Goal: Communication & Community: Answer question/provide support

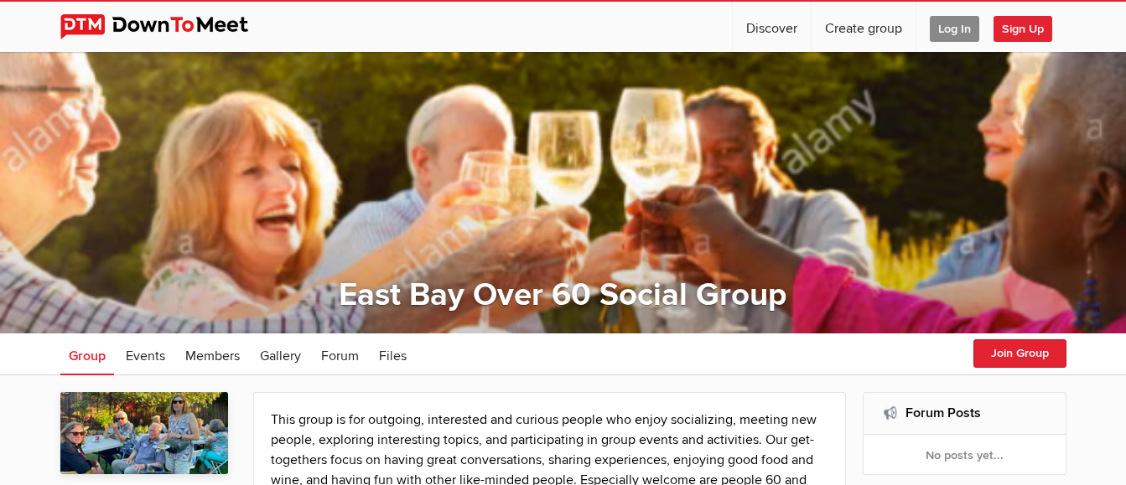
click at [951, 30] on span "Log In" at bounding box center [954, 29] width 49 height 26
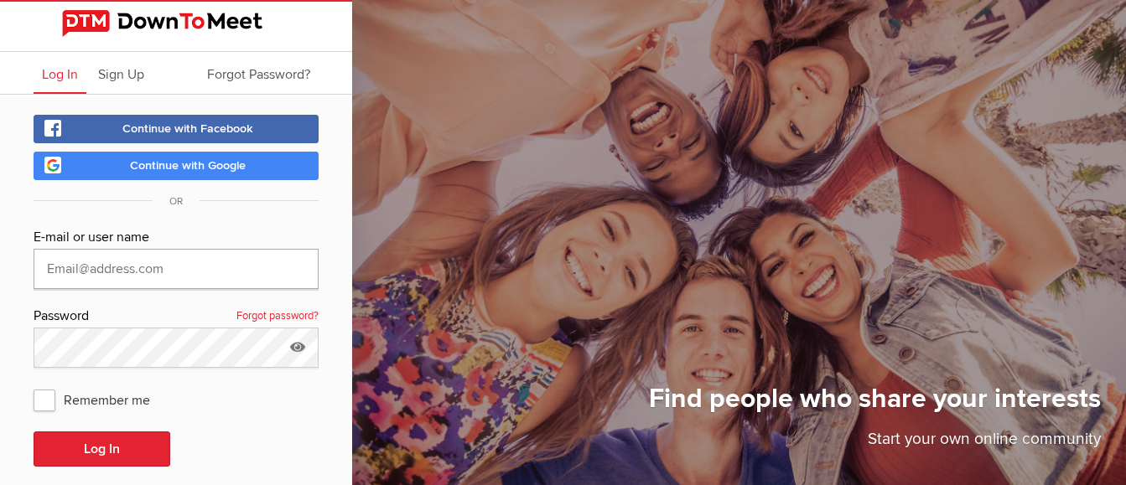
click at [174, 272] on input "text" at bounding box center [176, 269] width 285 height 40
click at [40, 398] on span "Remember me" at bounding box center [100, 400] width 133 height 30
click at [34, 385] on input "Remember me" at bounding box center [33, 384] width 1 height 1
checkbox input "true"
click at [133, 270] on input "text" at bounding box center [176, 269] width 285 height 40
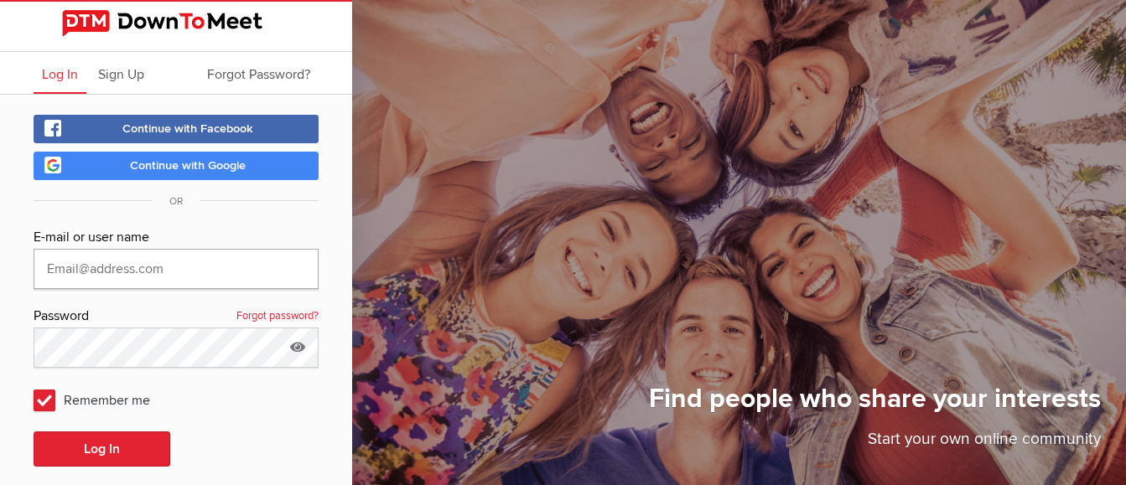
type input "terryhi@yahoo.com"
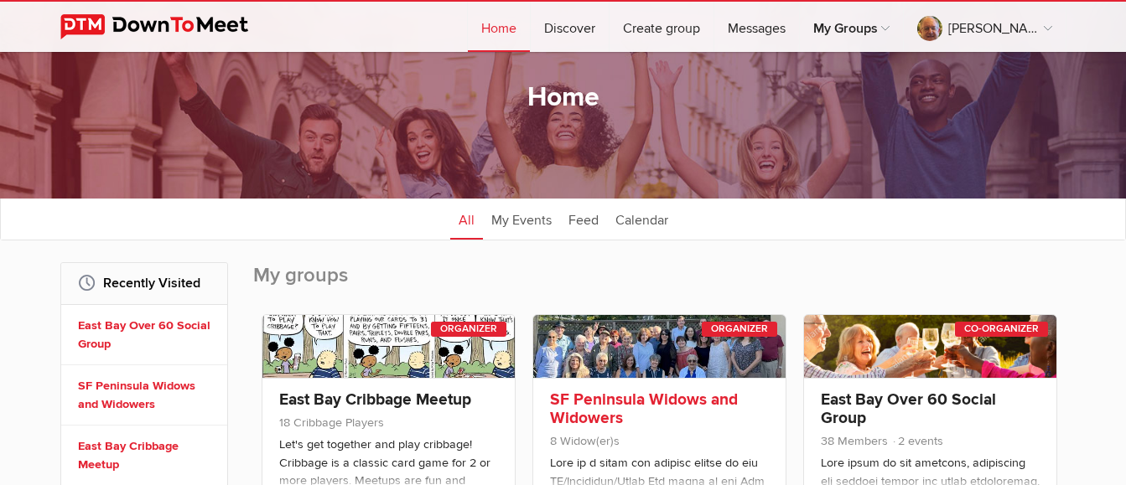
scroll to position [84, 0]
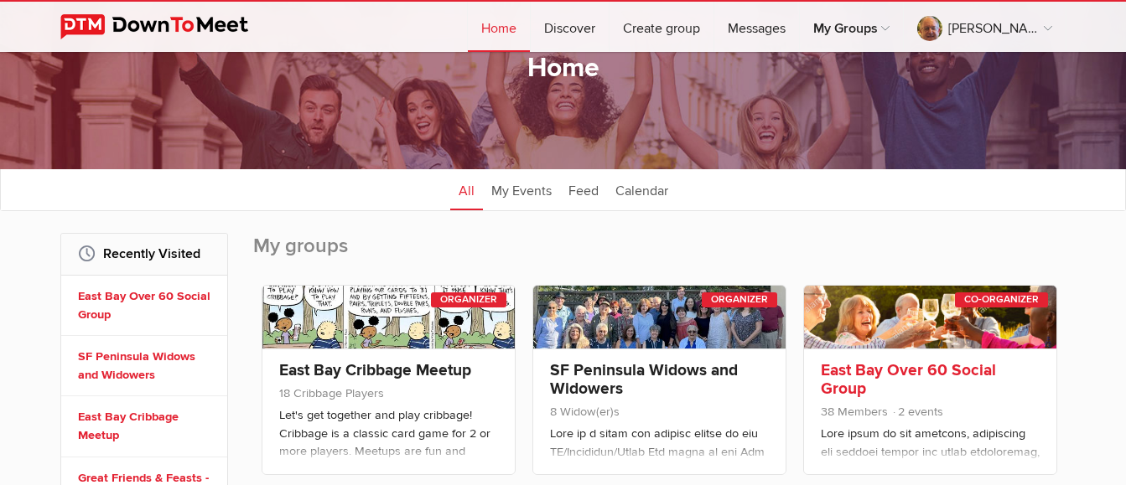
click at [975, 303] on div "Co-Organizer" at bounding box center [1001, 300] width 93 height 15
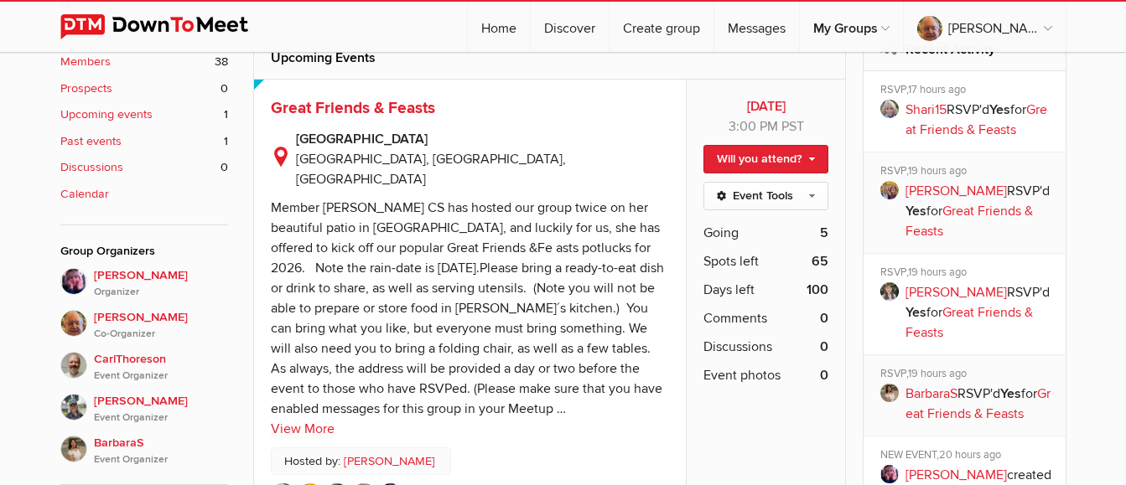
scroll to position [587, 0]
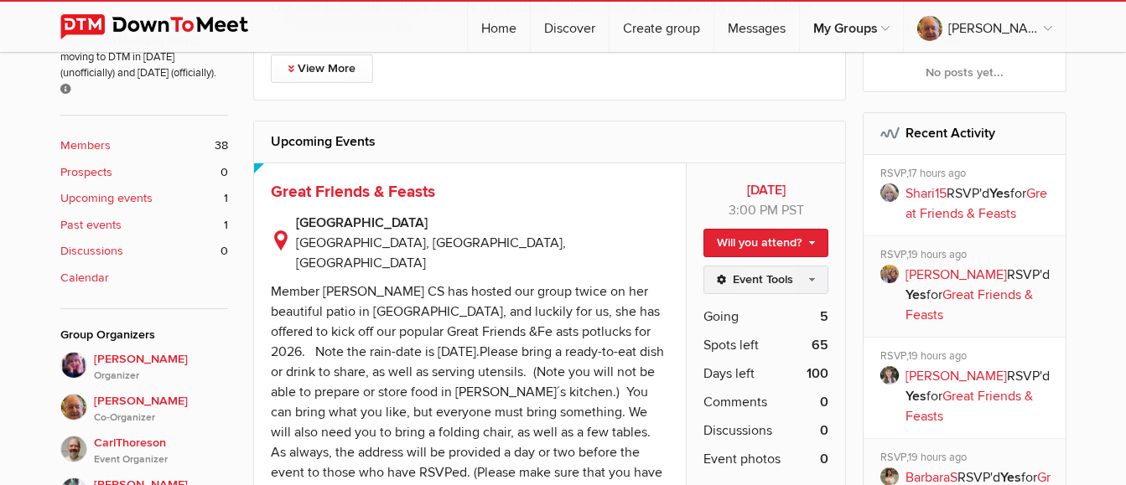
click at [774, 286] on link "Event Tools" at bounding box center [765, 280] width 125 height 29
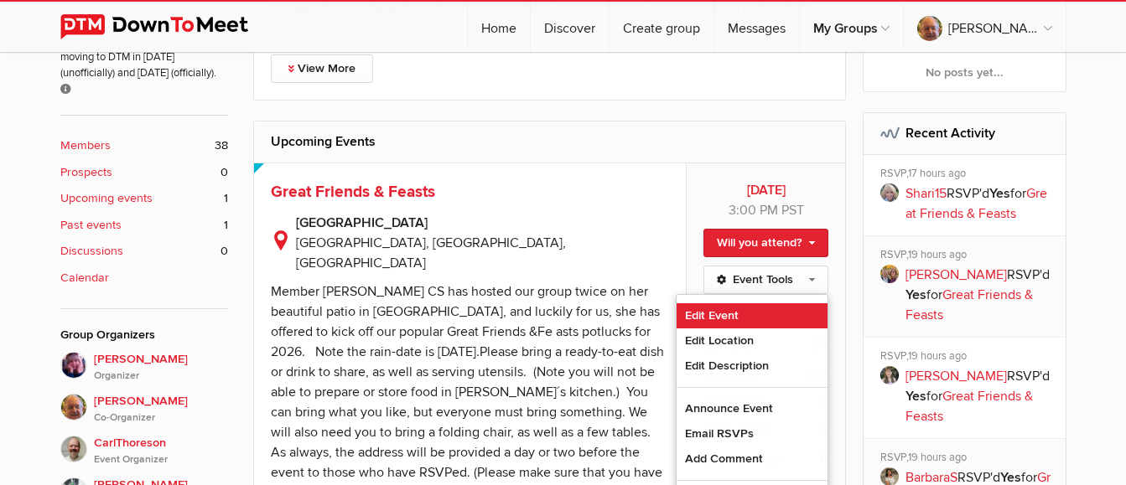
click at [743, 316] on link "Edit Event" at bounding box center [751, 315] width 151 height 25
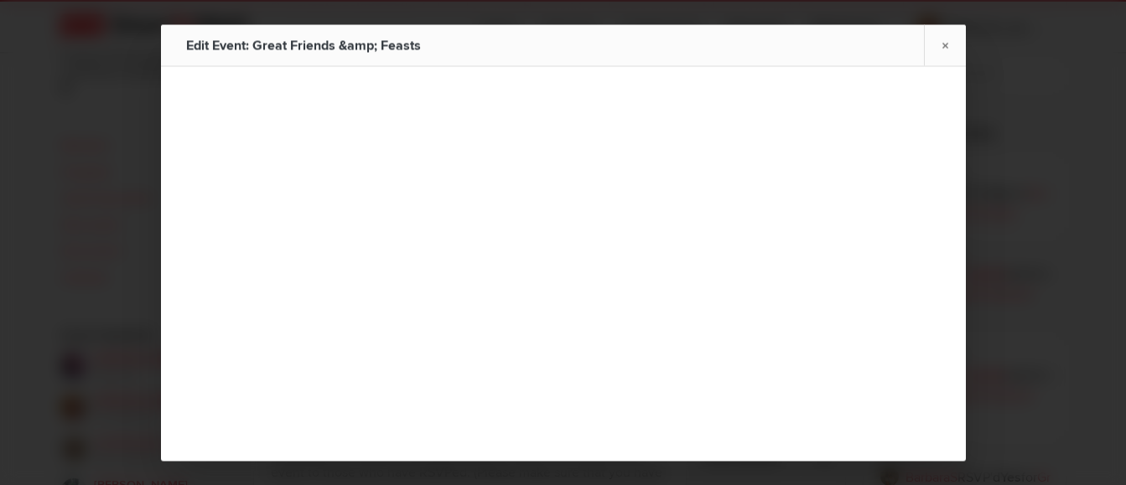
type input "Great Friends & Feasts"
type input "Jan 10, 2026"
select select "PM"
radio input "false"
radio input "true"
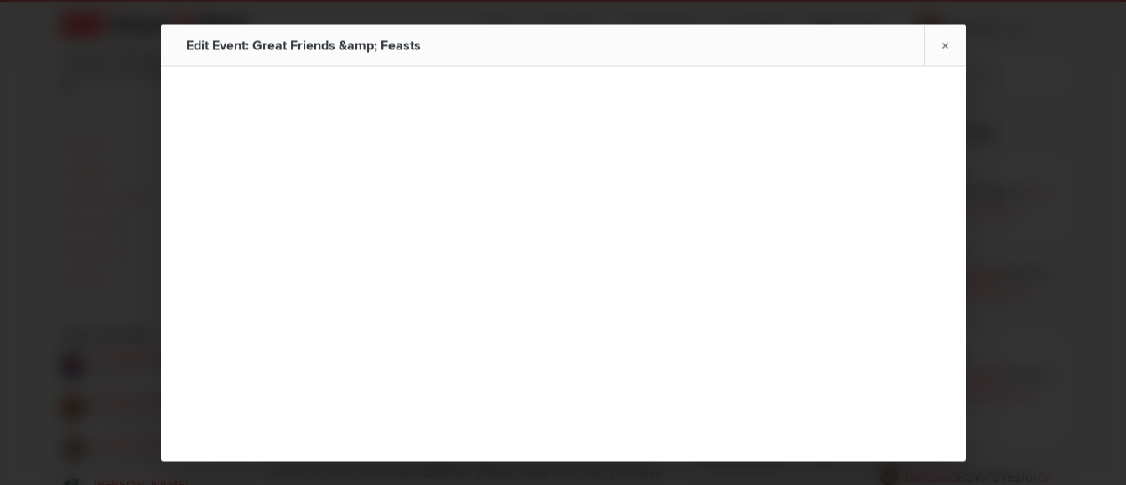
radio input "false"
radio input "true"
radio input "false"
radio input "true"
type input "70"
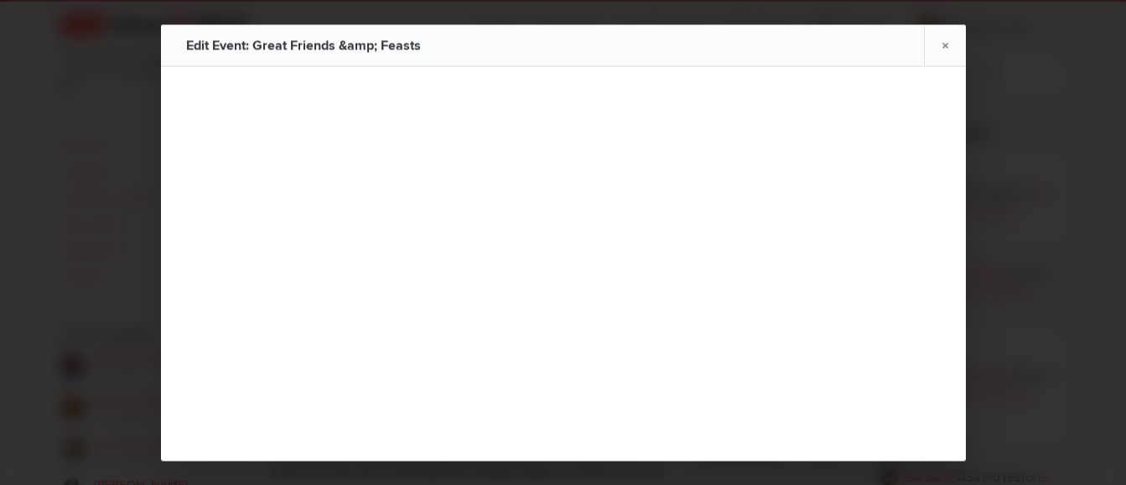
radio input "false"
radio input "true"
select select "3:00:00"
select select "United States"
select select "CA"
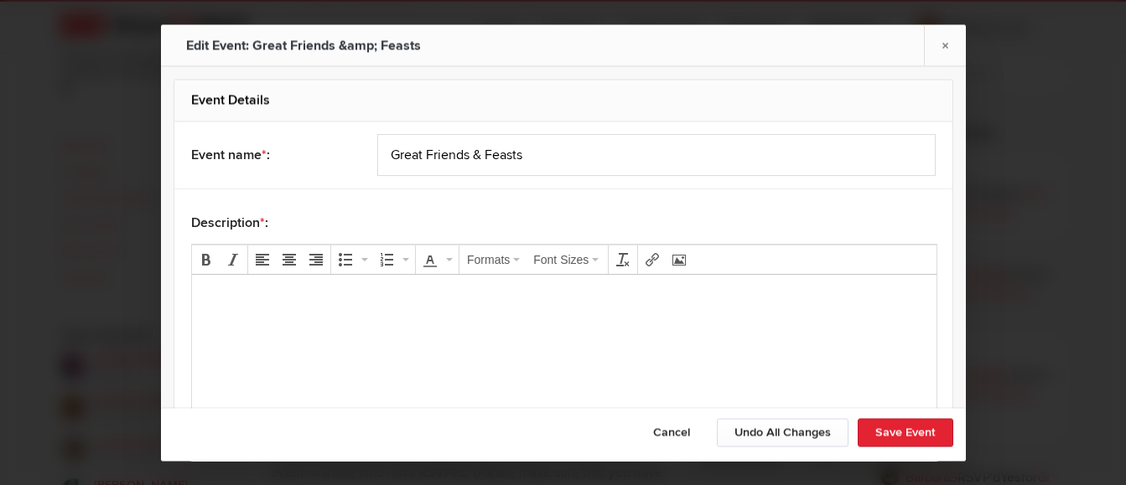
scroll to position [0, 0]
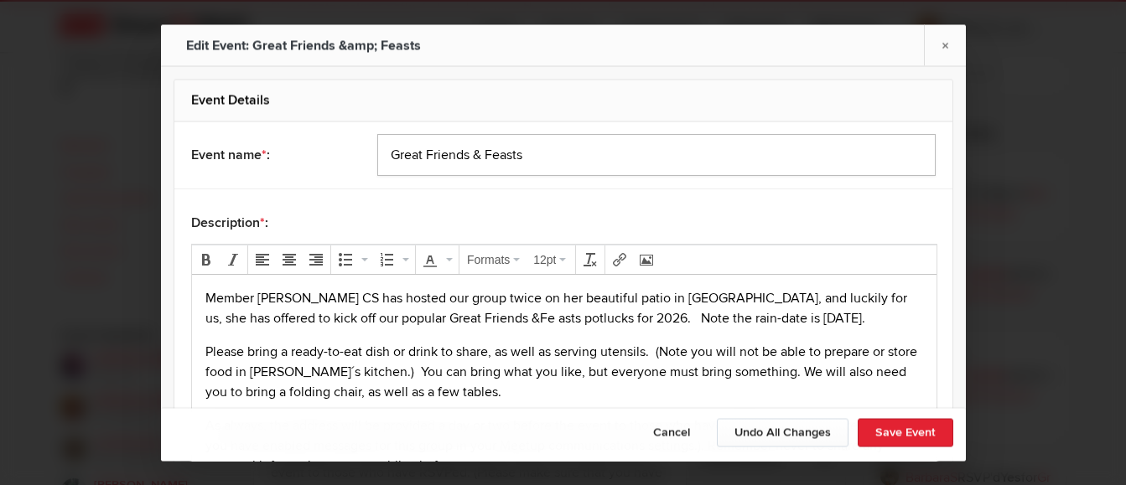
click at [589, 144] on input "Great Friends & Feasts" at bounding box center [656, 155] width 558 height 42
type input "Great Friends & Feasts - TEST EVENT #2"
click at [413, 318] on p "Member Karen CS has hosted our group twice on her beautiful patio in Danville, …" at bounding box center [564, 308] width 718 height 40
click at [438, 316] on p "Member Karen CS has hosted our group twice on her beautiful patio in Danville, …" at bounding box center [564, 308] width 718 height 40
drag, startPoint x: 313, startPoint y: 298, endPoint x: 332, endPoint y: 318, distance: 27.3
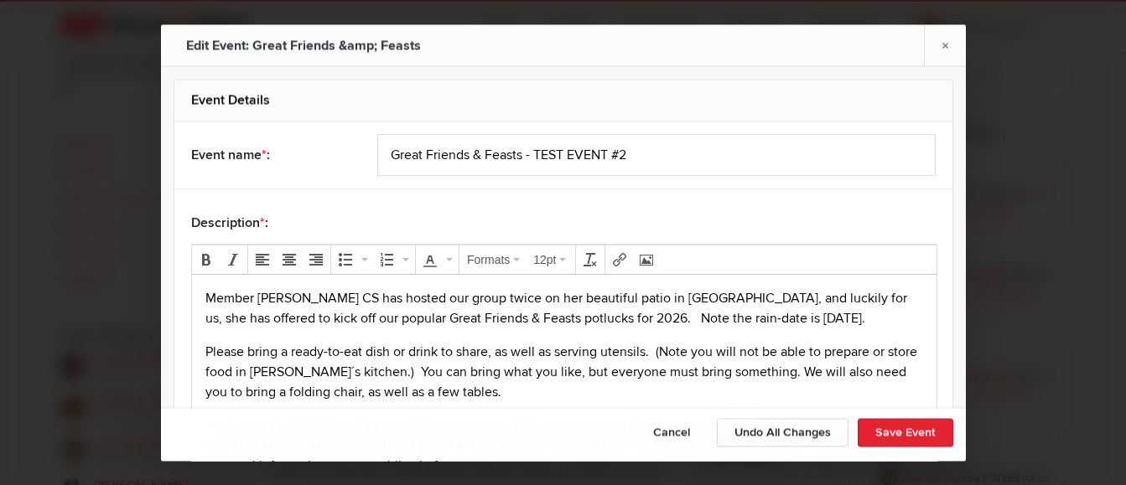
click at [315, 302] on p "Member Karen CS has hosted our group twice on her beautiful patio in Danville, …" at bounding box center [564, 308] width 718 height 40
drag, startPoint x: 658, startPoint y: 321, endPoint x: 672, endPoint y: 366, distance: 47.5
click at [660, 323] on p "Member Karen CShas hosted our group twice on her beautiful patio in Danville, a…" at bounding box center [564, 308] width 718 height 40
drag, startPoint x: 576, startPoint y: 319, endPoint x: 624, endPoint y: 360, distance: 63.6
click at [578, 319] on p "Member Karen CShas hosted our group twice on her beautiful patio in Danville, a…" at bounding box center [564, 308] width 718 height 40
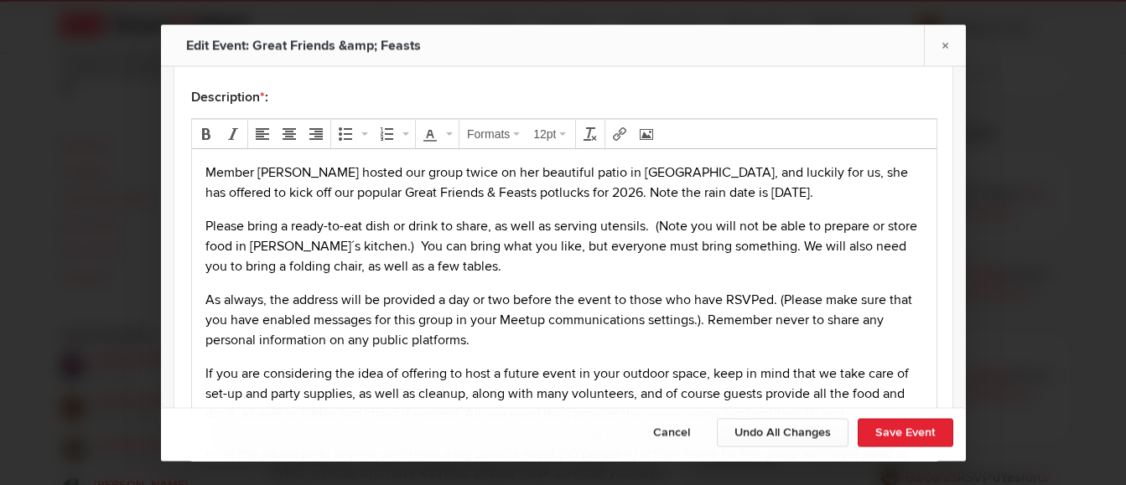
scroll to position [168, 0]
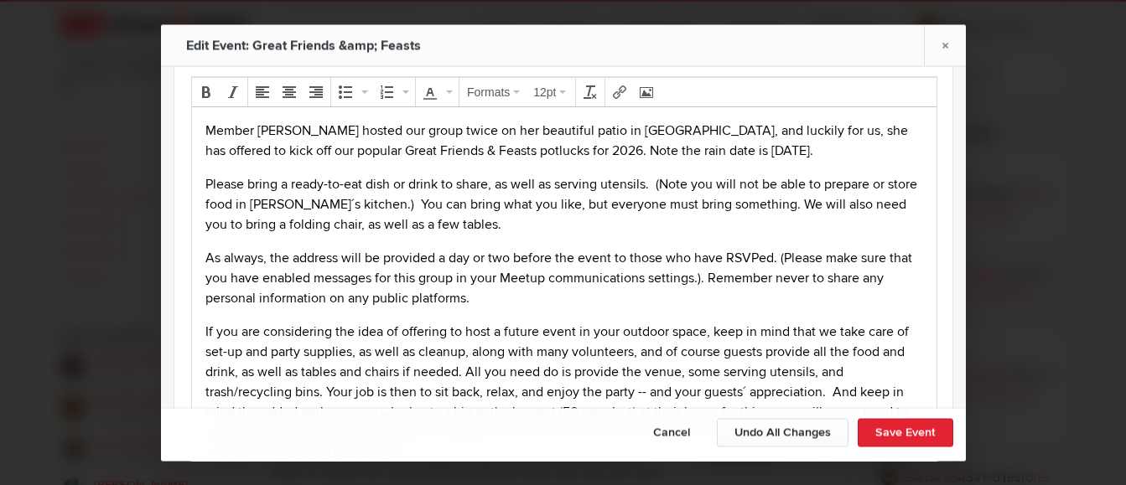
click at [309, 132] on p "Member Karen CShas hosted our group twice on her beautiful patio in Danville, a…" at bounding box center [564, 140] width 718 height 40
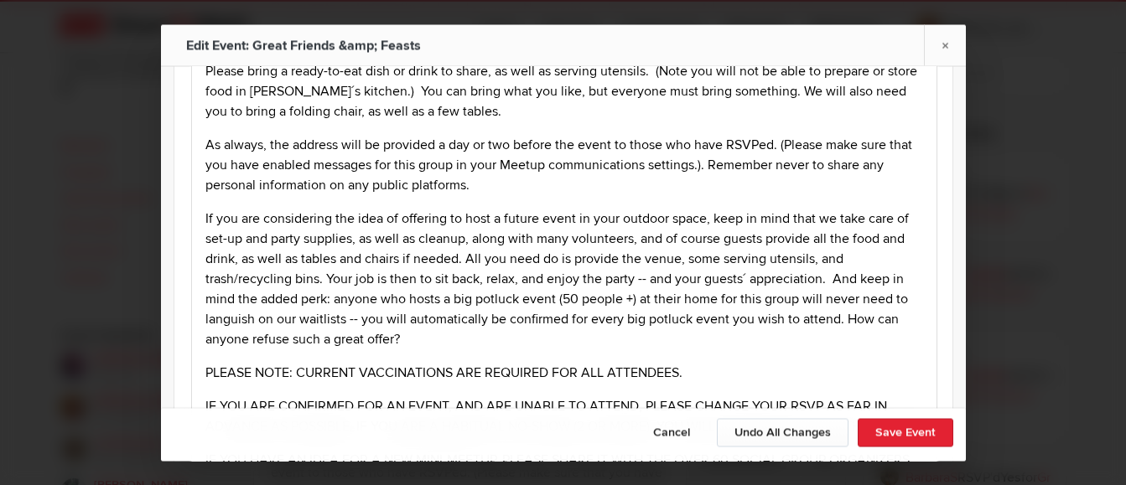
scroll to position [251, 0]
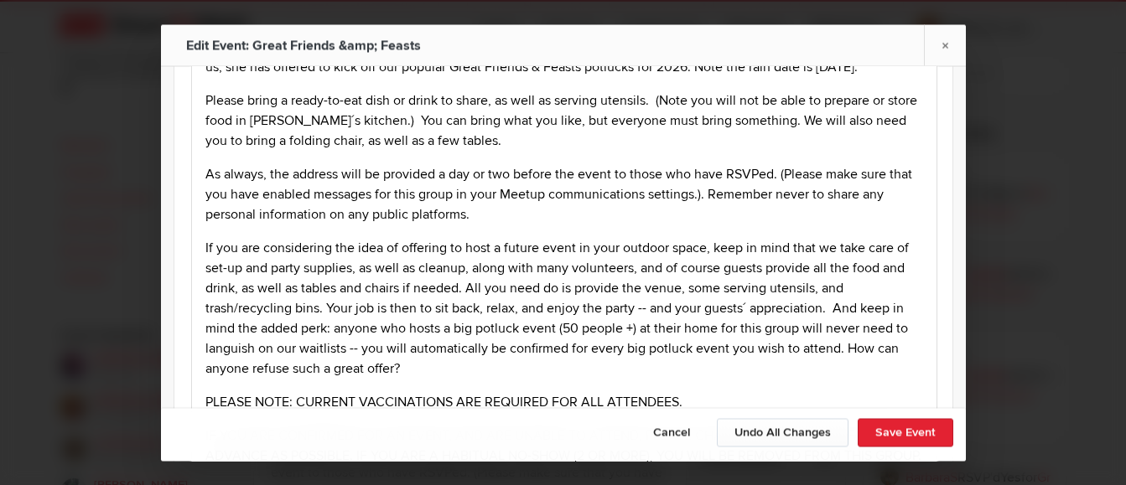
click at [552, 198] on p "As always, the address will be provided a day or two before the event to those …" at bounding box center [564, 193] width 718 height 60
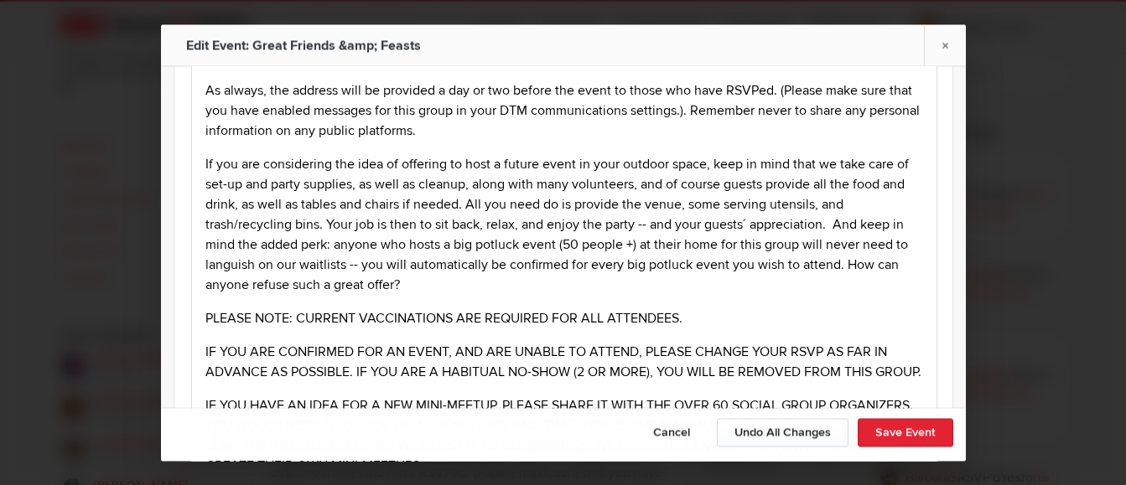
scroll to position [168, 0]
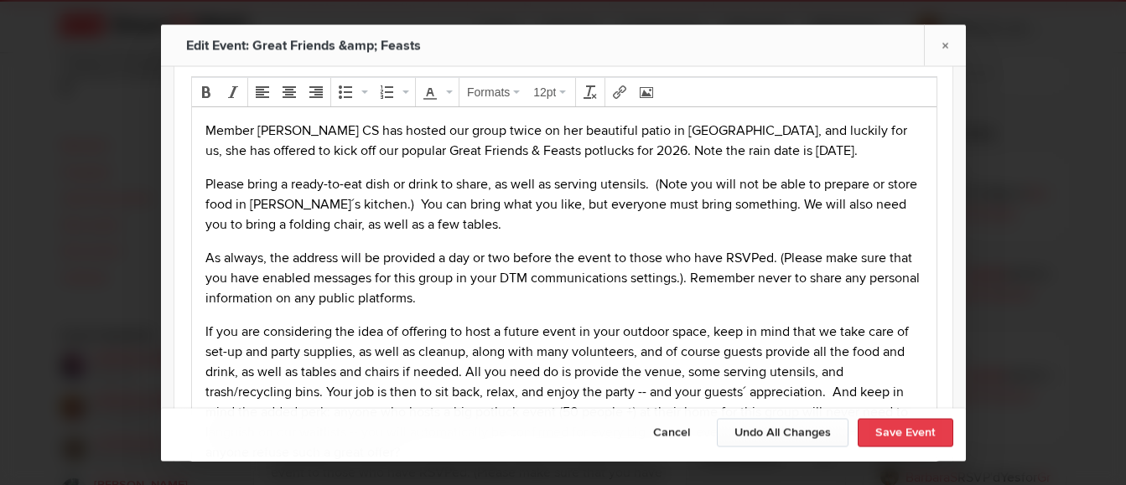
click at [892, 425] on button "Save Event" at bounding box center [906, 432] width 96 height 29
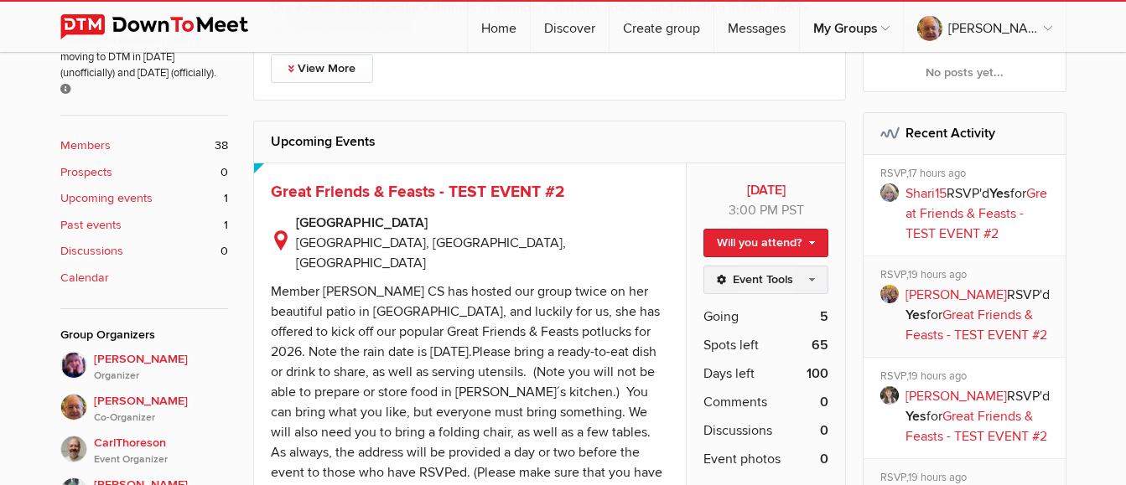
click at [740, 274] on link "Event Tools" at bounding box center [765, 280] width 125 height 29
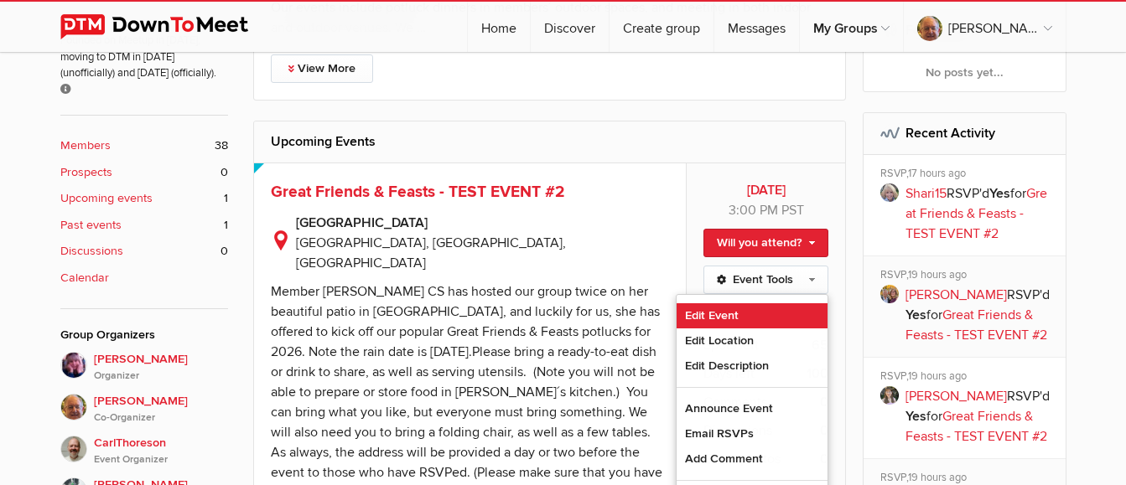
click at [735, 312] on link "Edit Event" at bounding box center [751, 315] width 151 height 25
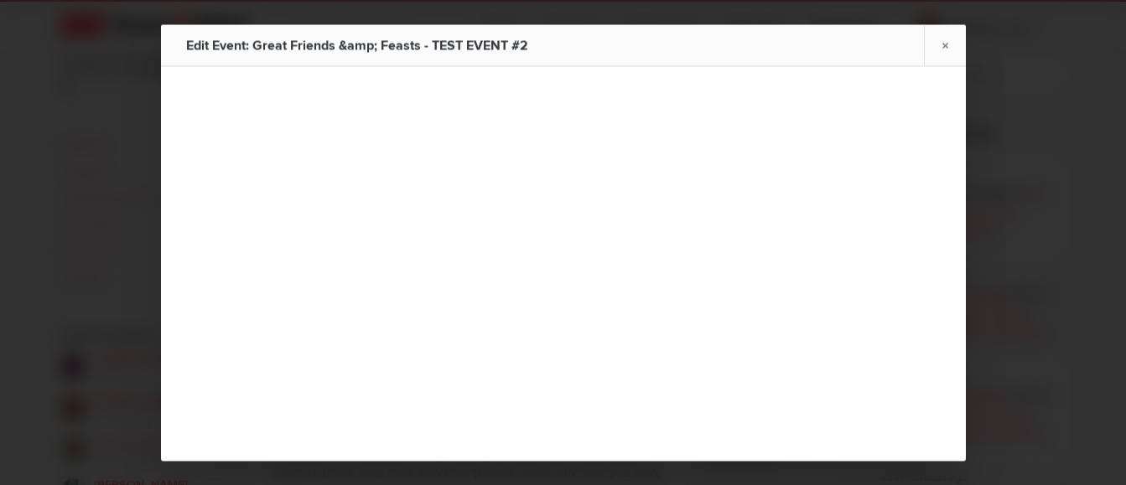
type input "Great Friends & Feasts - TEST EVENT #2"
type input "Jan 10, 2026"
select select "PM"
radio input "false"
radio input "true"
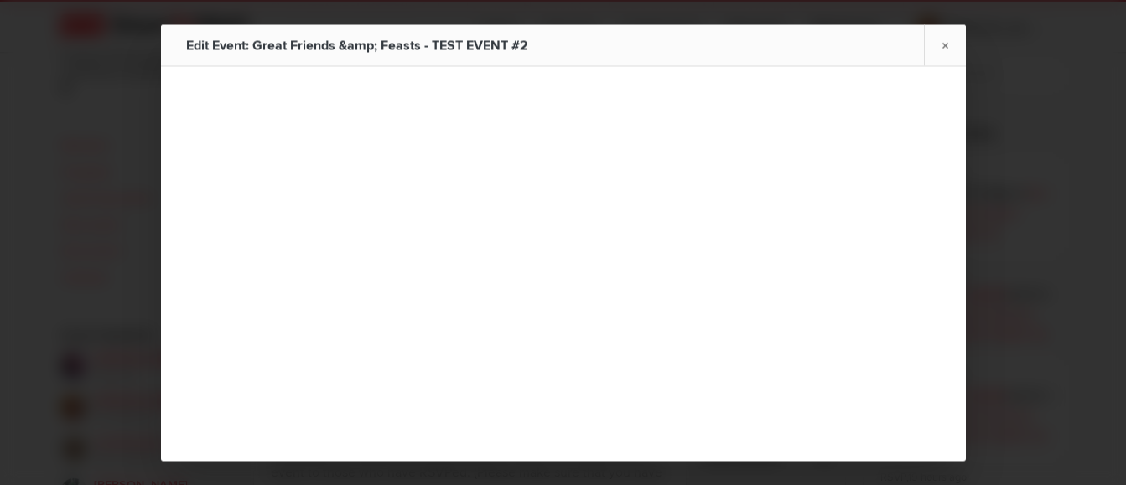
radio input "false"
radio input "true"
radio input "false"
radio input "true"
type input "70"
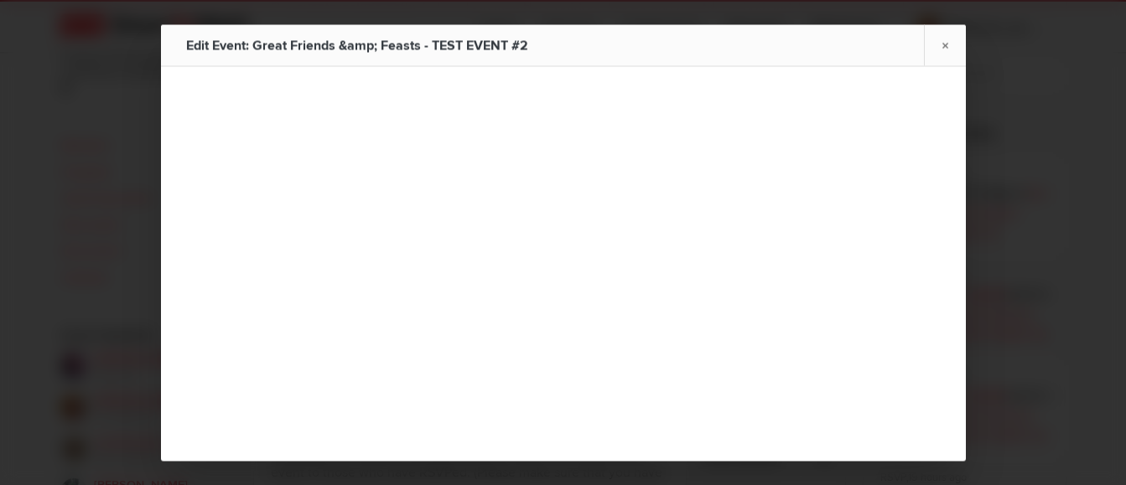
radio input "false"
radio input "true"
select select "3:00:00"
select select "United States"
select select "CA"
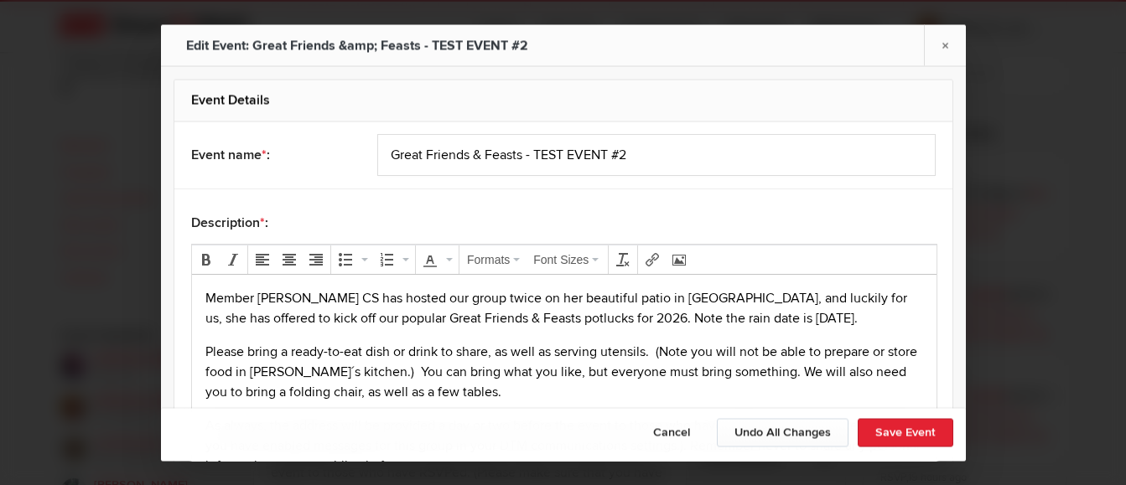
scroll to position [0, 0]
drag, startPoint x: 312, startPoint y: 300, endPoint x: 323, endPoint y: 319, distance: 21.4
click at [314, 303] on p "Member Karen CS has hosted our group twice on her beautiful patio in Danville, …" at bounding box center [564, 308] width 718 height 40
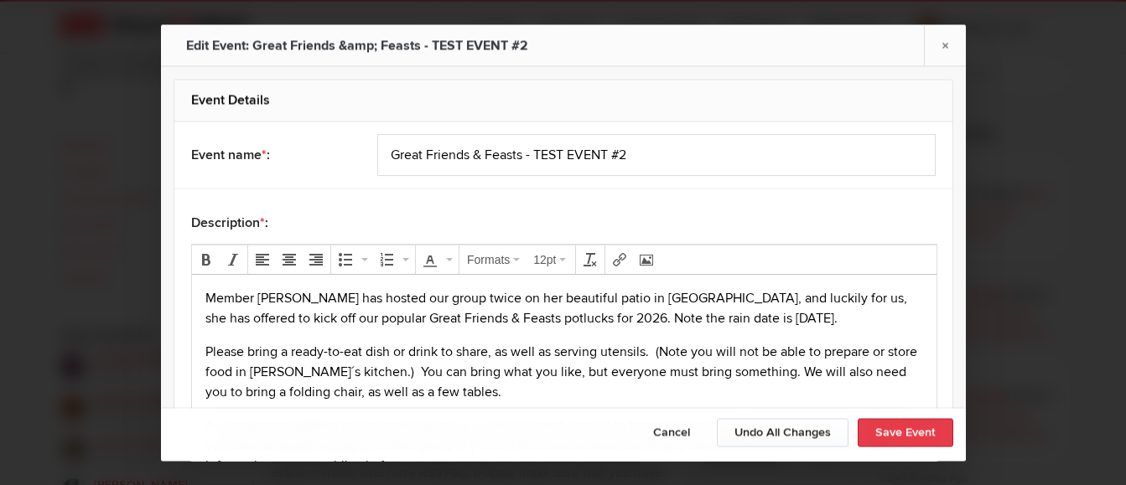
click at [895, 428] on button "Save Event" at bounding box center [906, 432] width 96 height 29
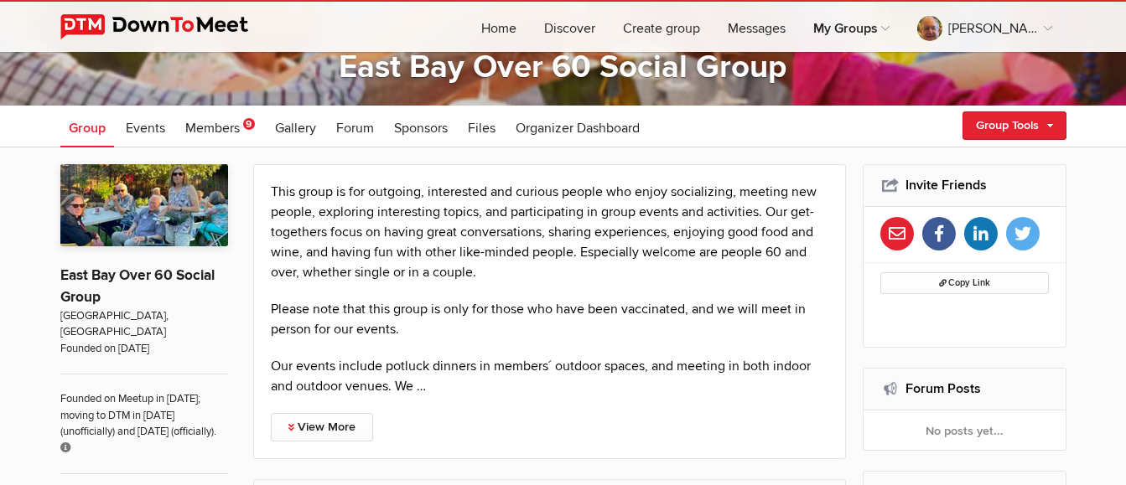
scroll to position [84, 0]
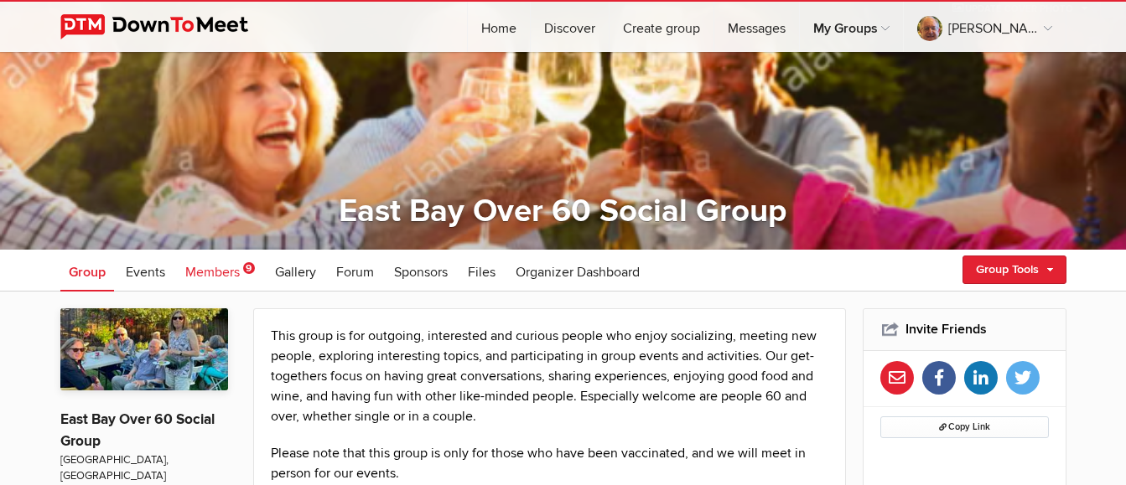
click at [213, 269] on span "Members" at bounding box center [212, 272] width 54 height 17
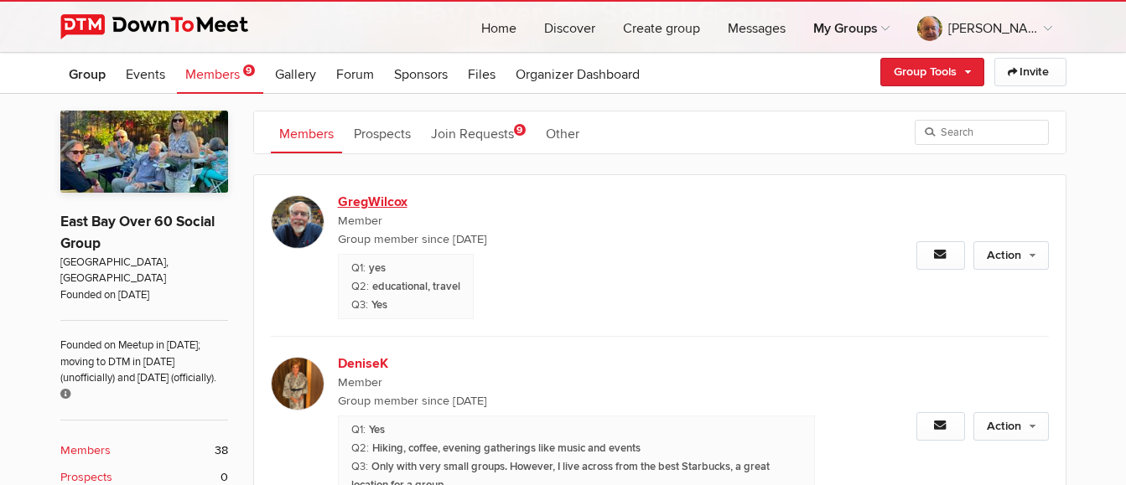
scroll to position [251, 0]
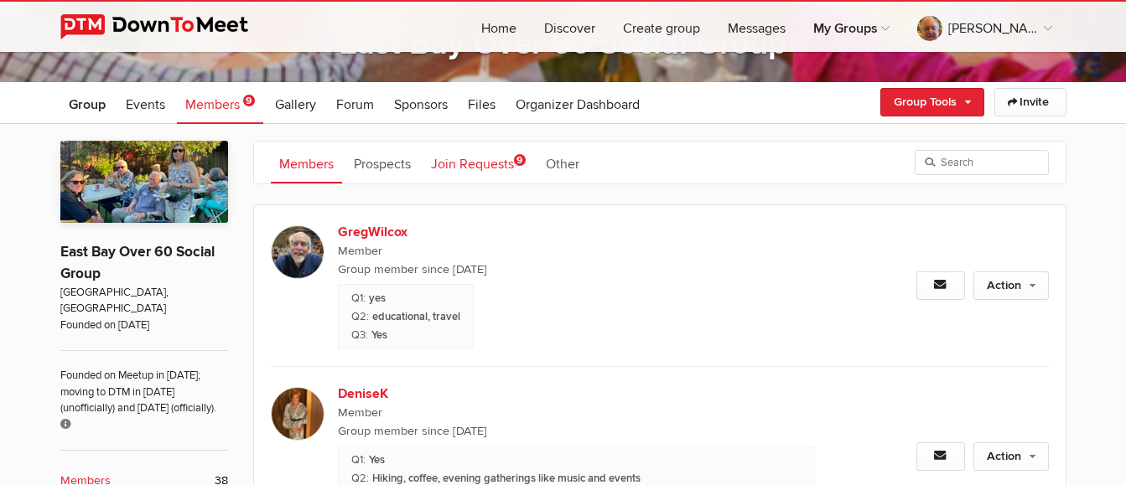
click at [487, 168] on link "Join Requests 9" at bounding box center [477, 163] width 111 height 42
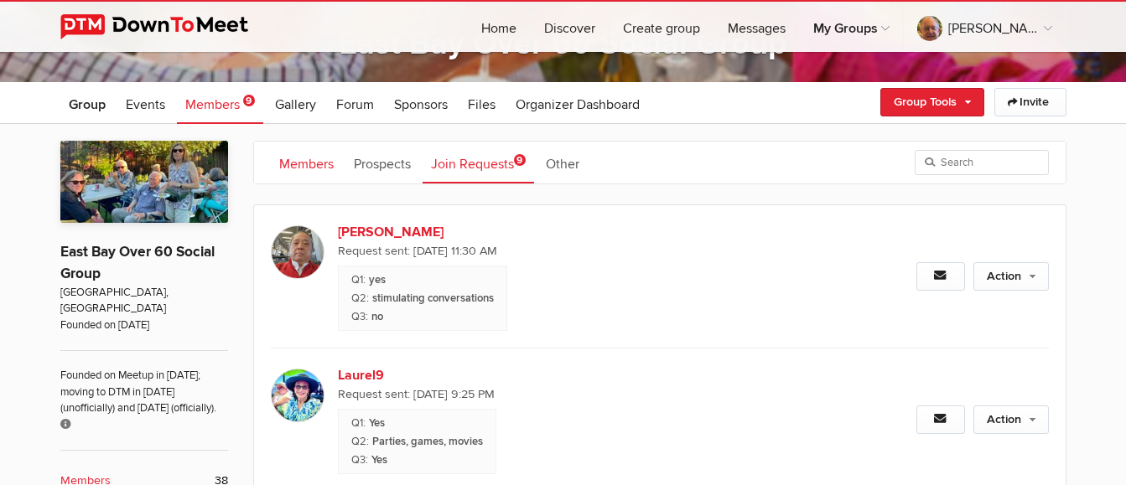
click at [293, 158] on link "Members" at bounding box center [306, 163] width 71 height 42
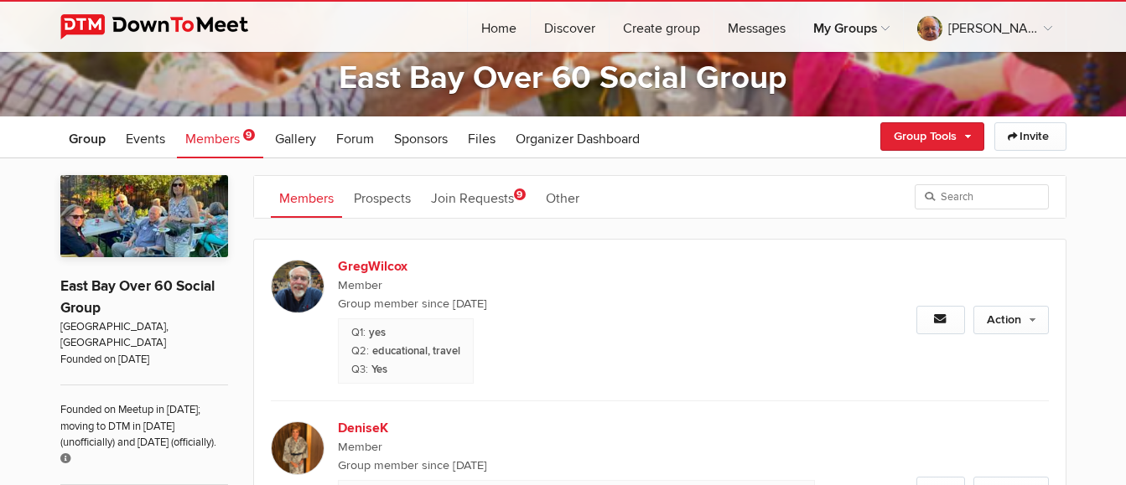
scroll to position [168, 0]
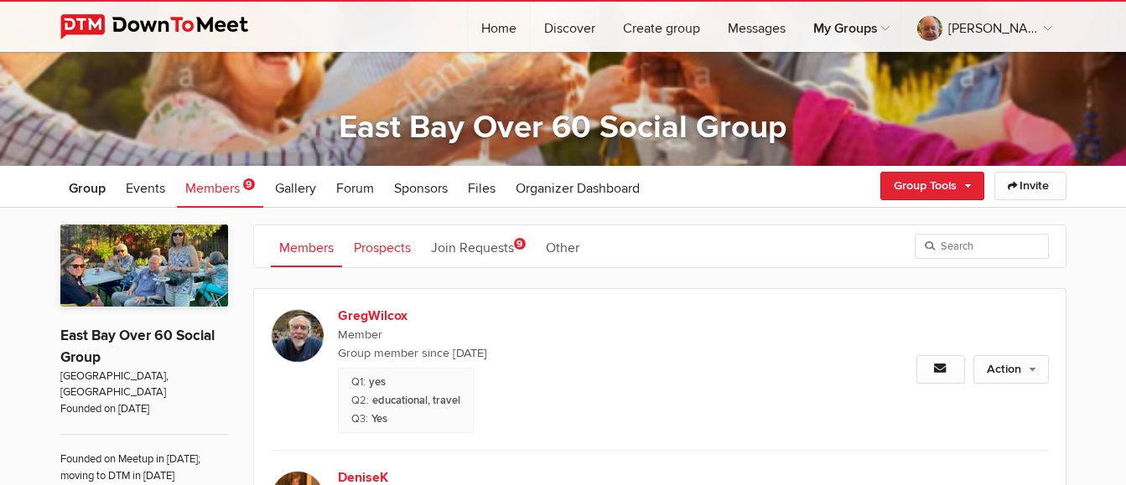
click at [394, 242] on link "Prospects" at bounding box center [382, 246] width 74 height 42
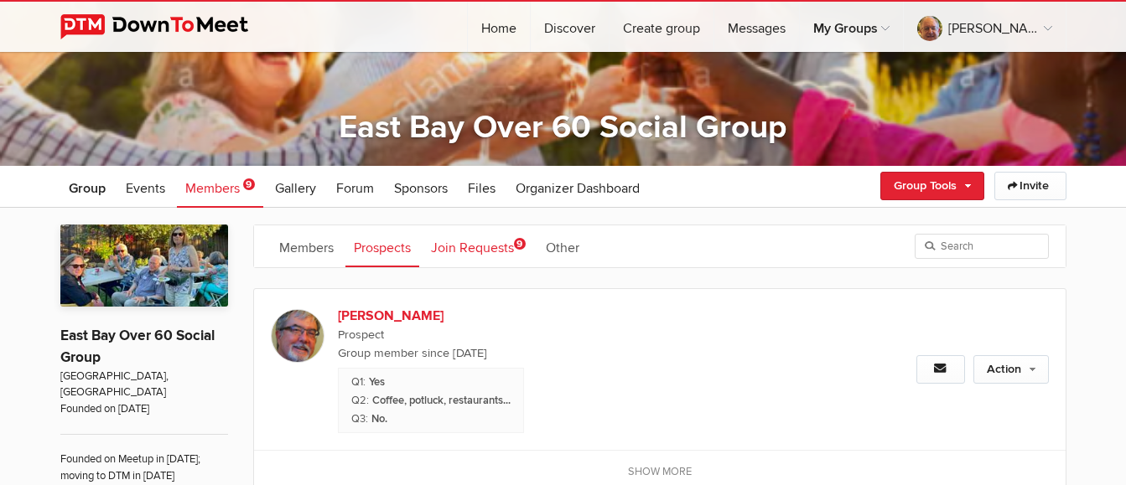
click at [476, 249] on link "Join Requests 9" at bounding box center [477, 246] width 111 height 42
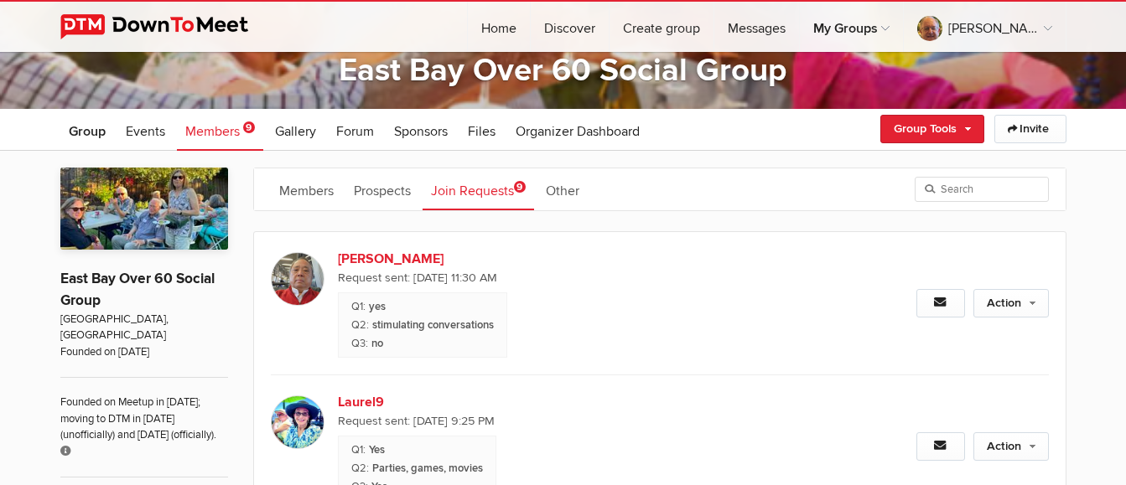
scroll to position [251, 0]
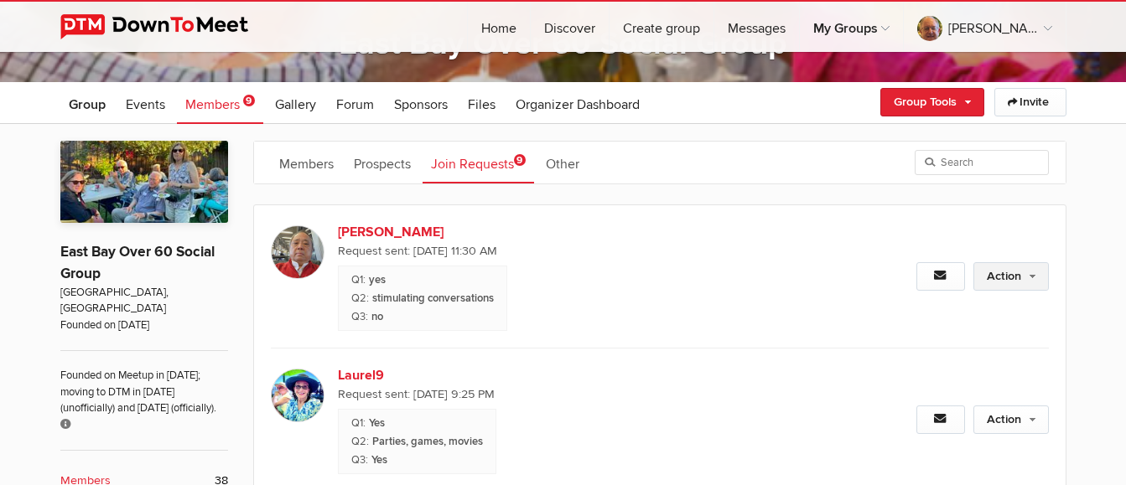
click at [990, 283] on link "Action" at bounding box center [1010, 276] width 75 height 29
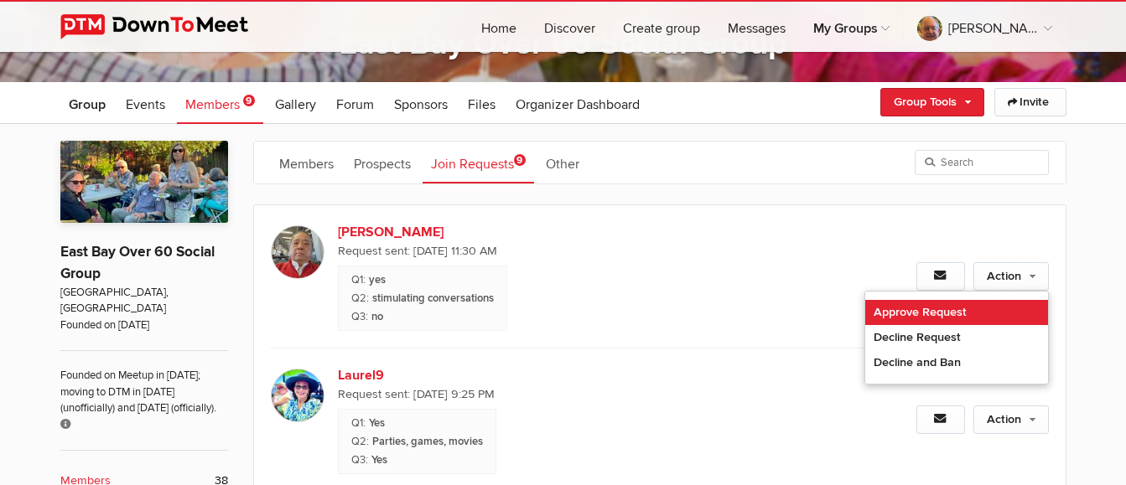
click at [910, 308] on link "Approve Request" at bounding box center [956, 312] width 183 height 25
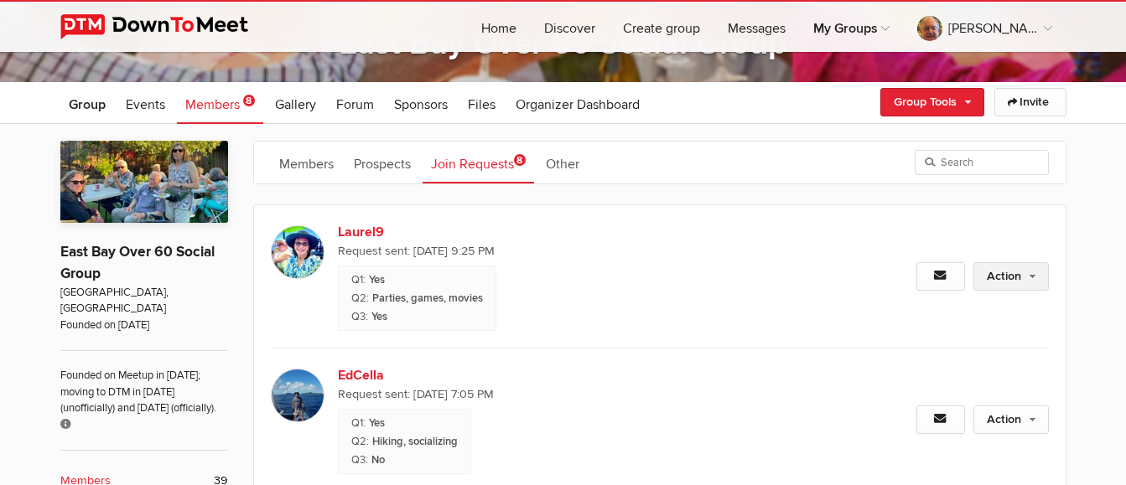
click at [1017, 274] on link "Action" at bounding box center [1010, 276] width 75 height 29
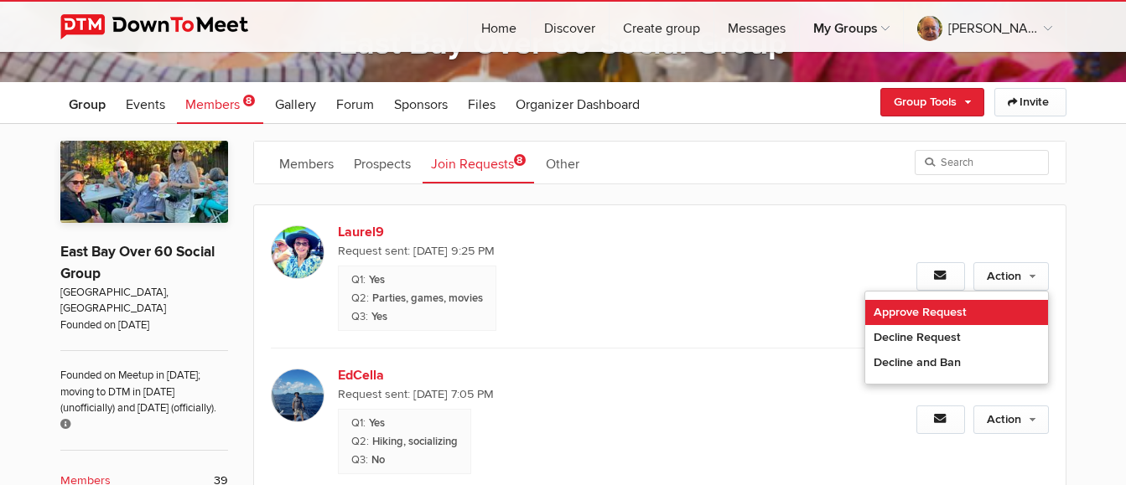
click at [955, 312] on link "Approve Request" at bounding box center [956, 312] width 183 height 25
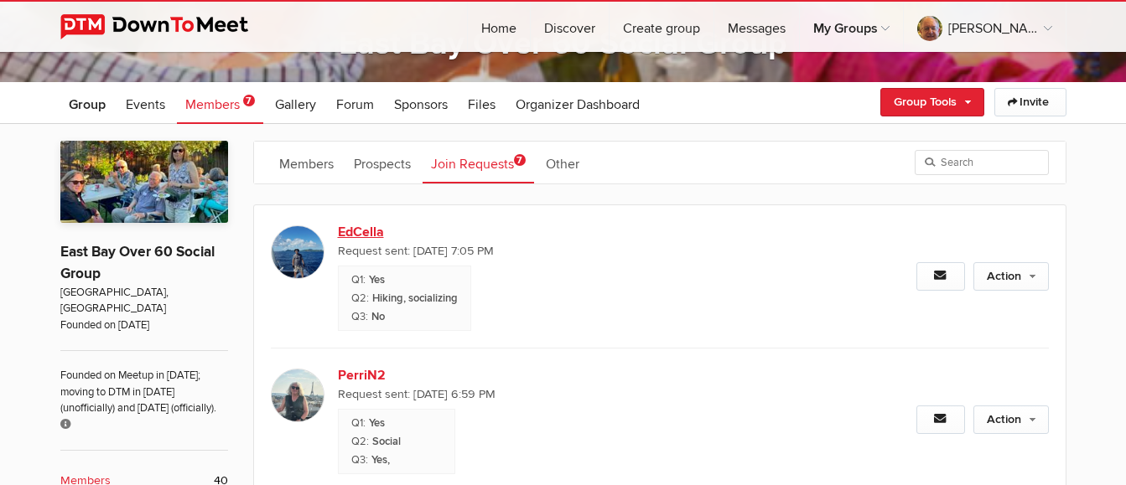
click at [353, 235] on link "EdCella" at bounding box center [481, 232] width 287 height 20
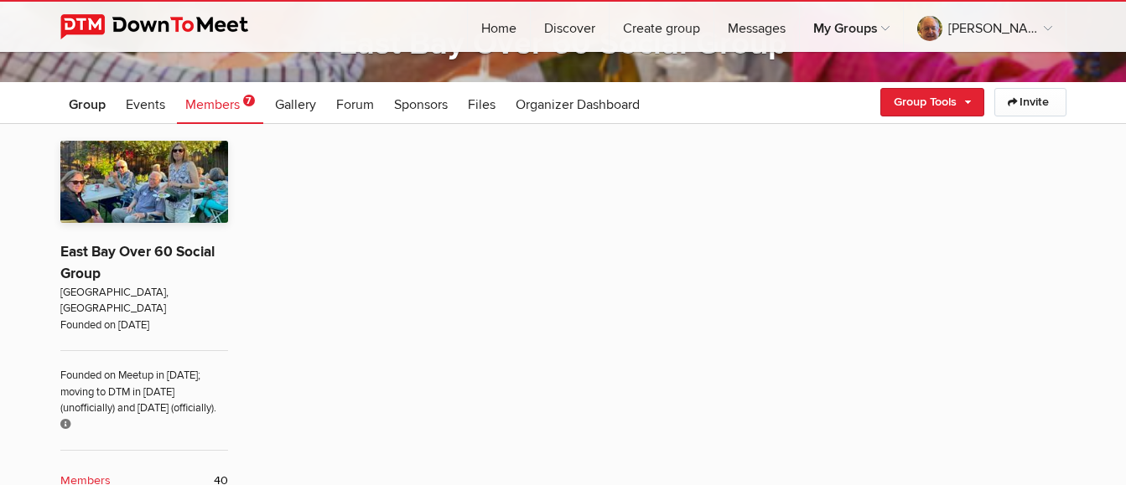
scroll to position [334, 0]
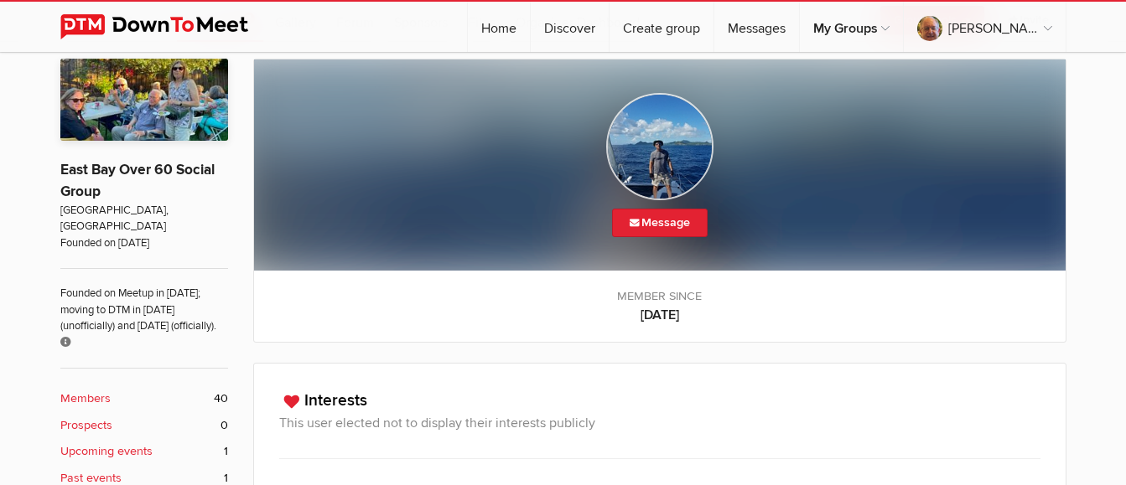
click at [653, 156] on div "Message" at bounding box center [659, 165] width 811 height 211
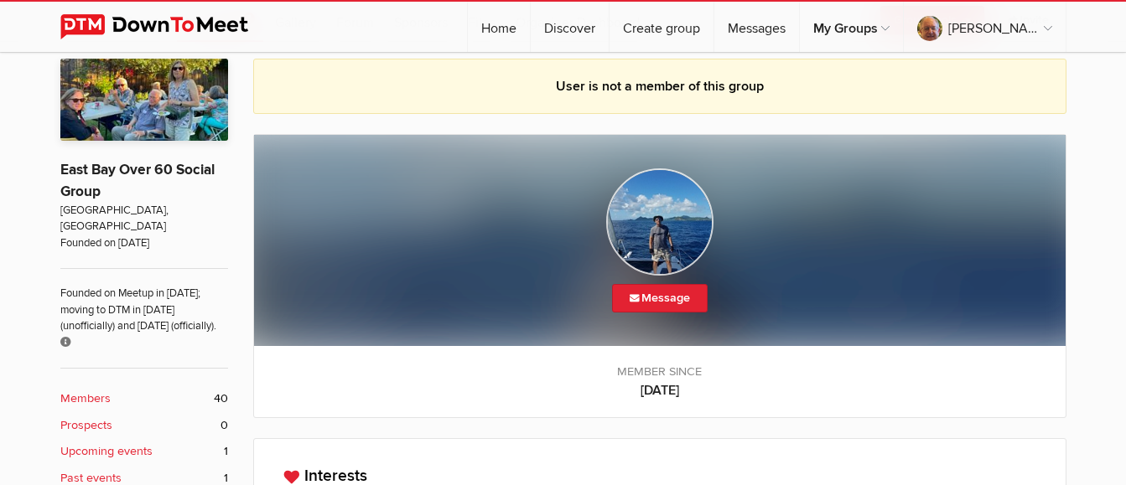
click at [645, 224] on img at bounding box center [659, 221] width 107 height 107
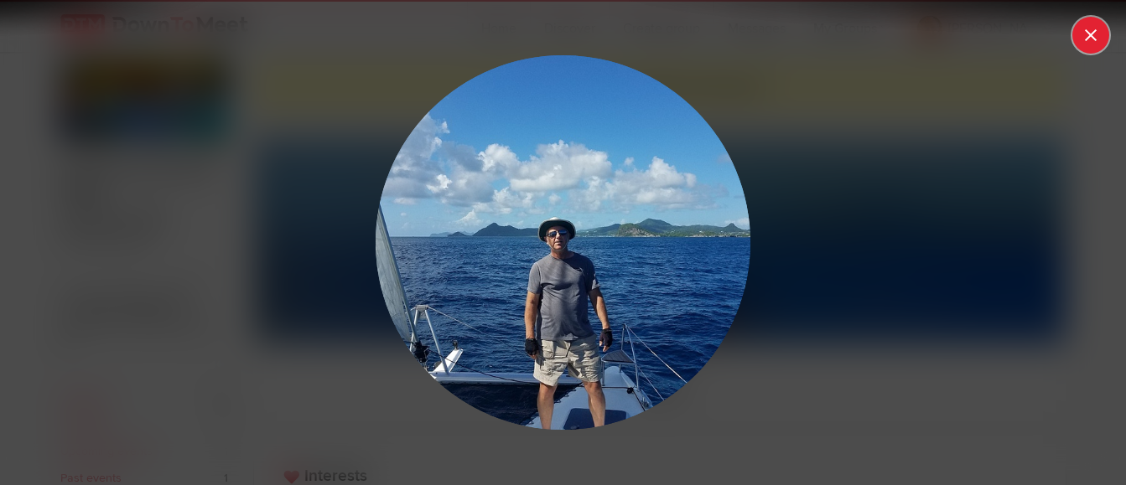
click at [1091, 34] on button at bounding box center [1090, 35] width 37 height 37
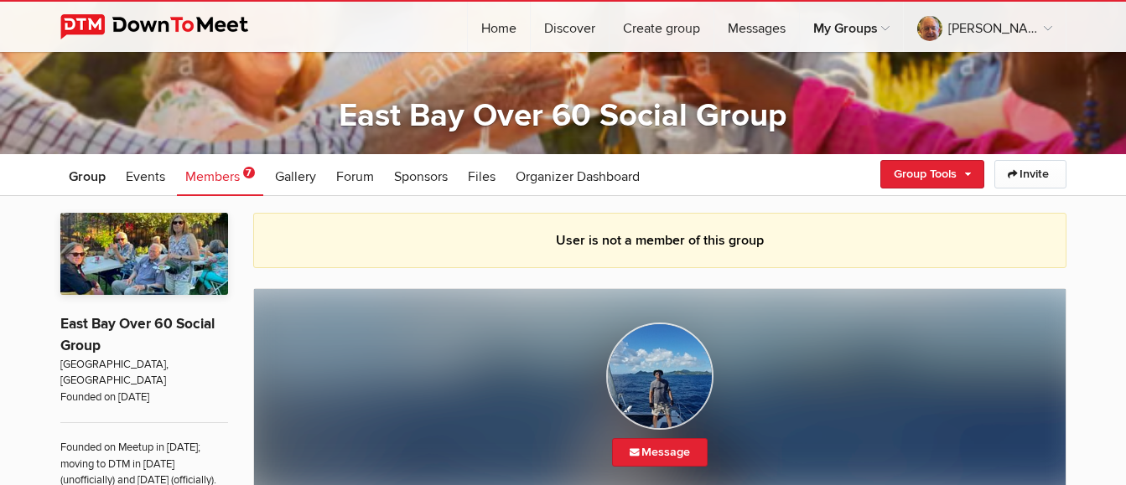
scroll to position [166, 0]
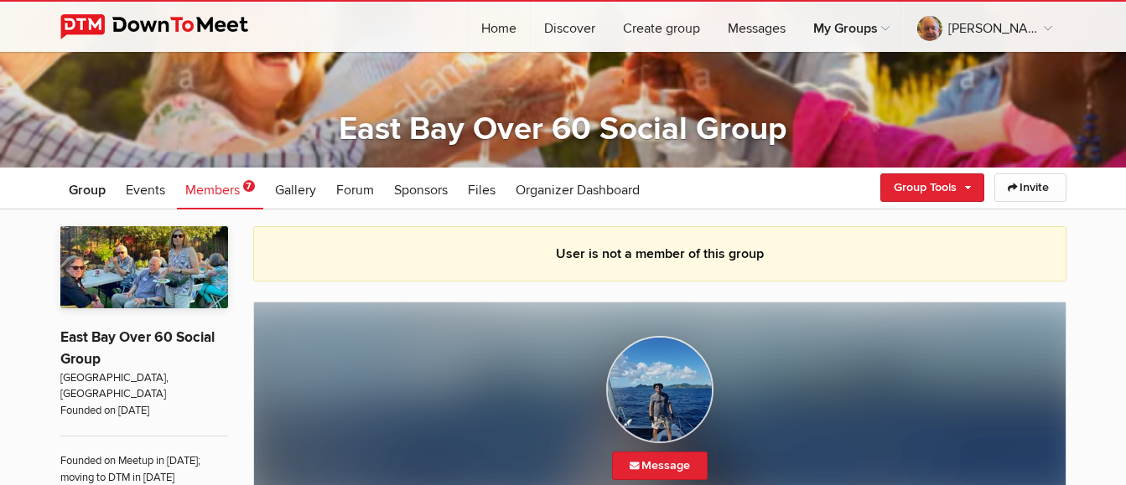
click at [234, 188] on span "Members" at bounding box center [212, 190] width 54 height 17
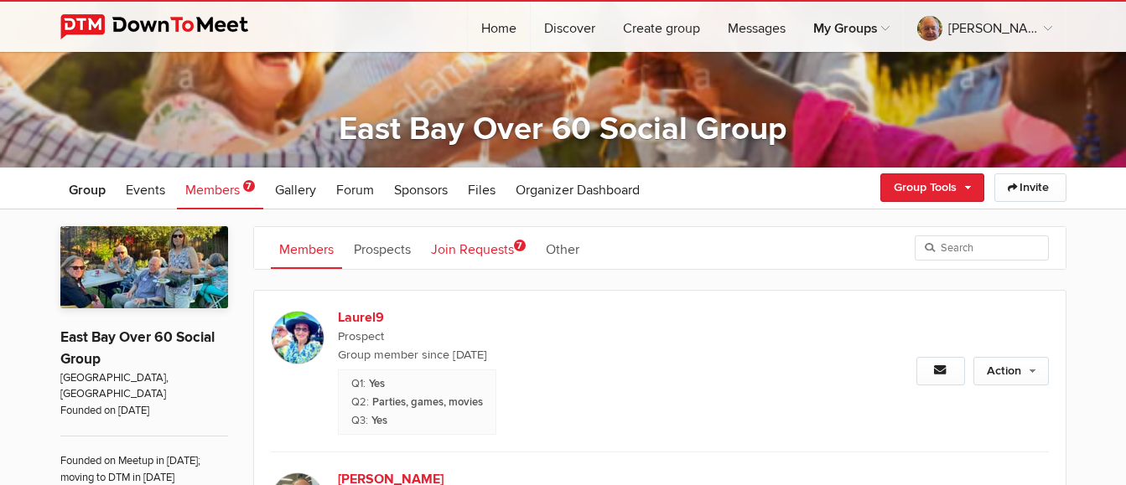
click at [469, 248] on link "Join Requests 7" at bounding box center [477, 248] width 111 height 42
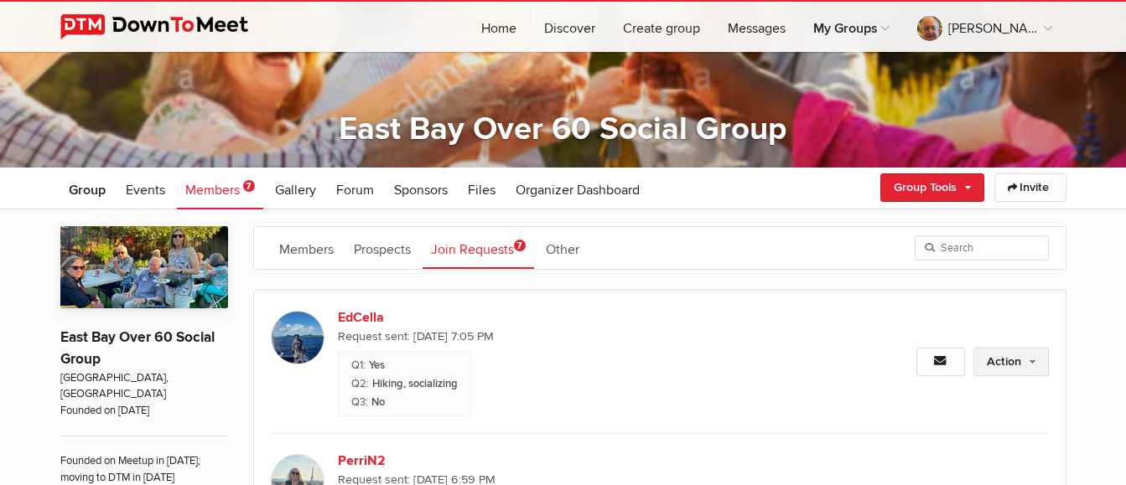
click at [1016, 366] on link "Action" at bounding box center [1010, 362] width 75 height 29
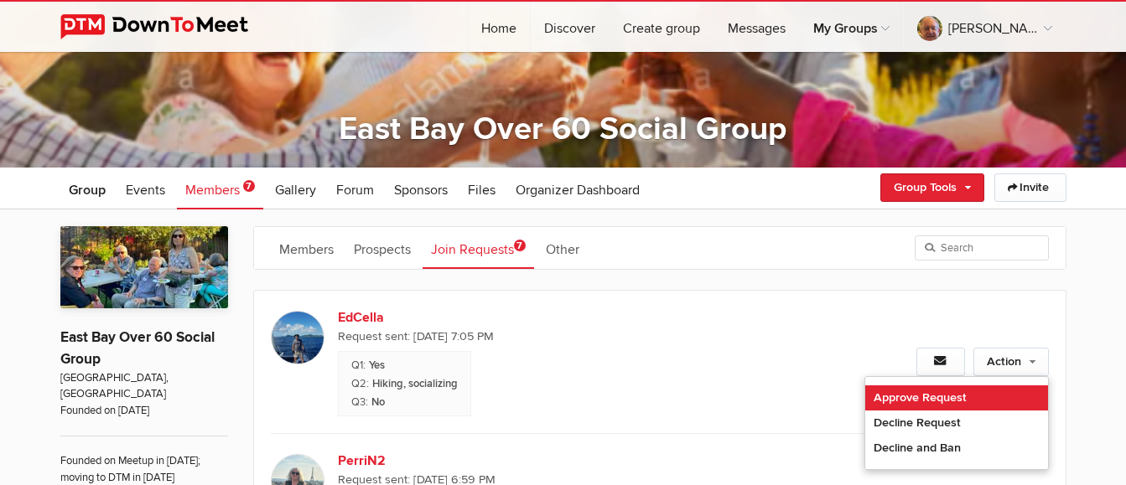
click at [964, 396] on link "Approve Request" at bounding box center [956, 398] width 183 height 25
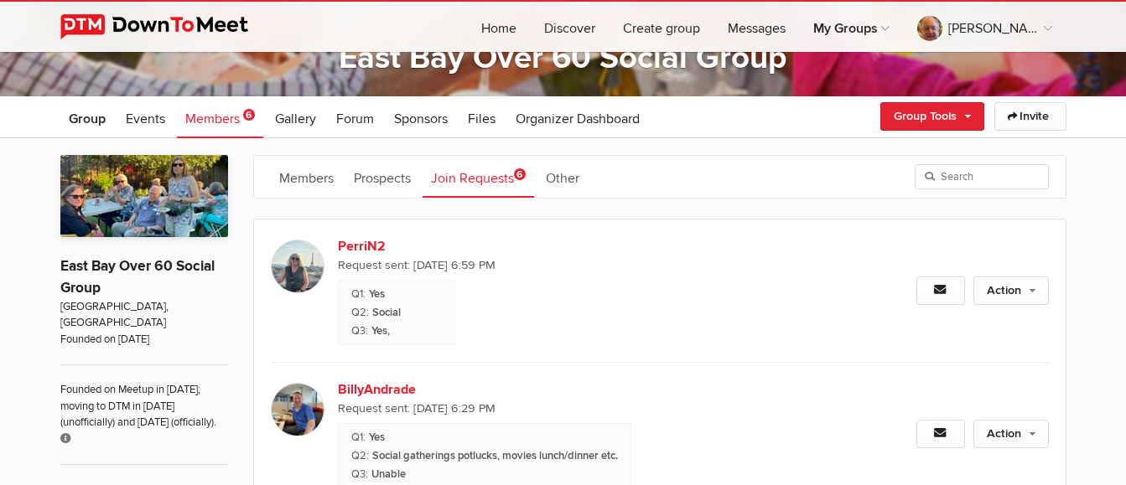
scroll to position [334, 0]
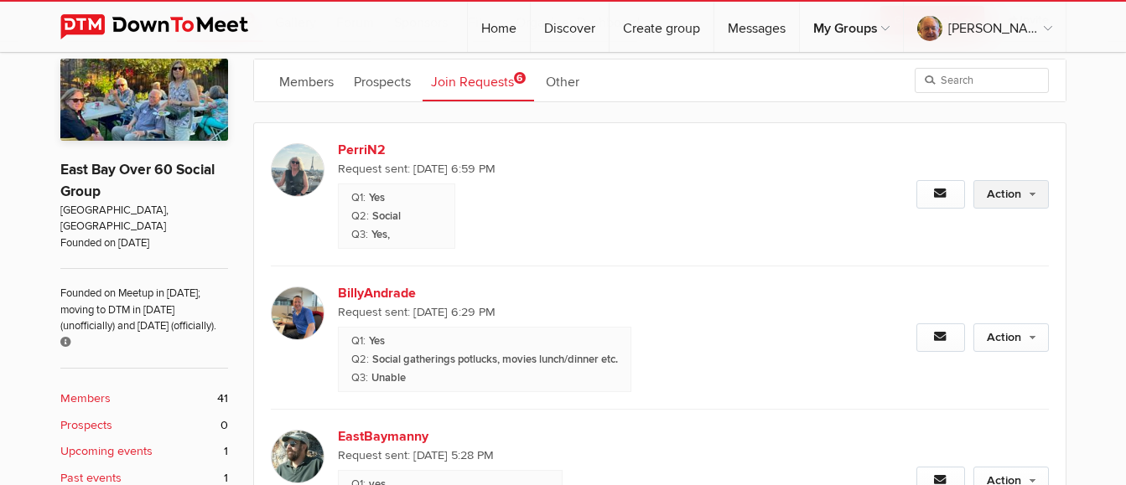
click at [1006, 198] on link "Action" at bounding box center [1010, 194] width 75 height 29
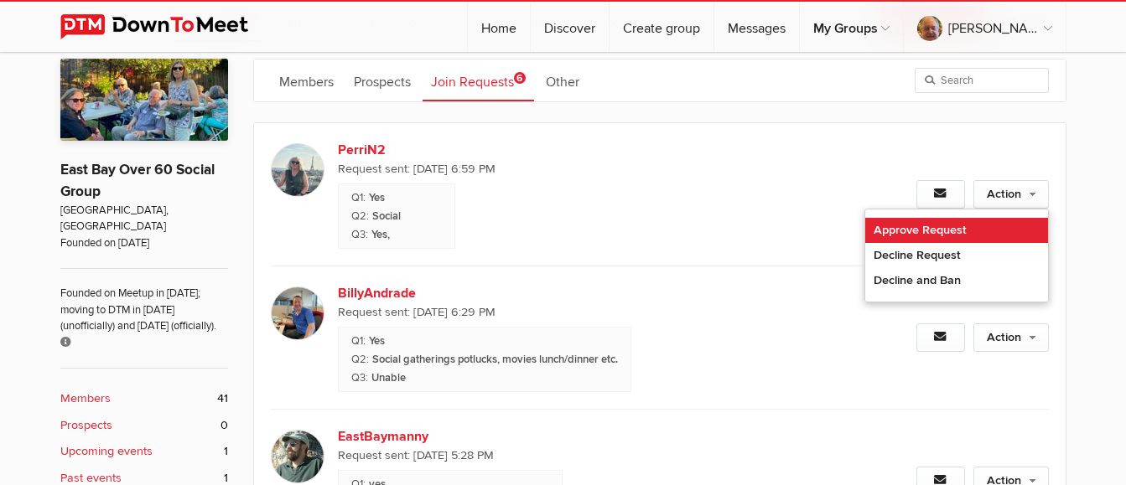
click at [977, 232] on link "Approve Request" at bounding box center [956, 230] width 183 height 25
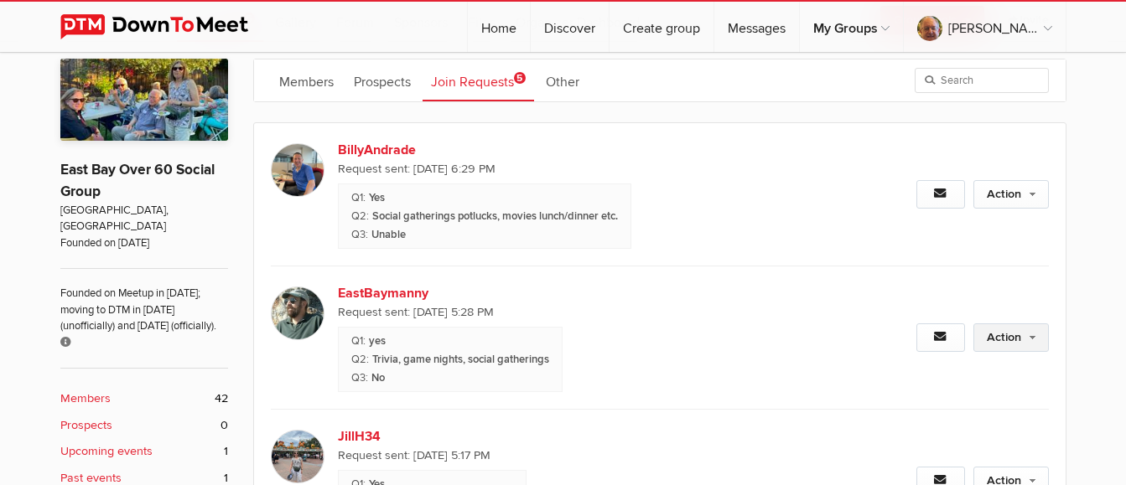
click at [1015, 338] on link "Action" at bounding box center [1010, 338] width 75 height 29
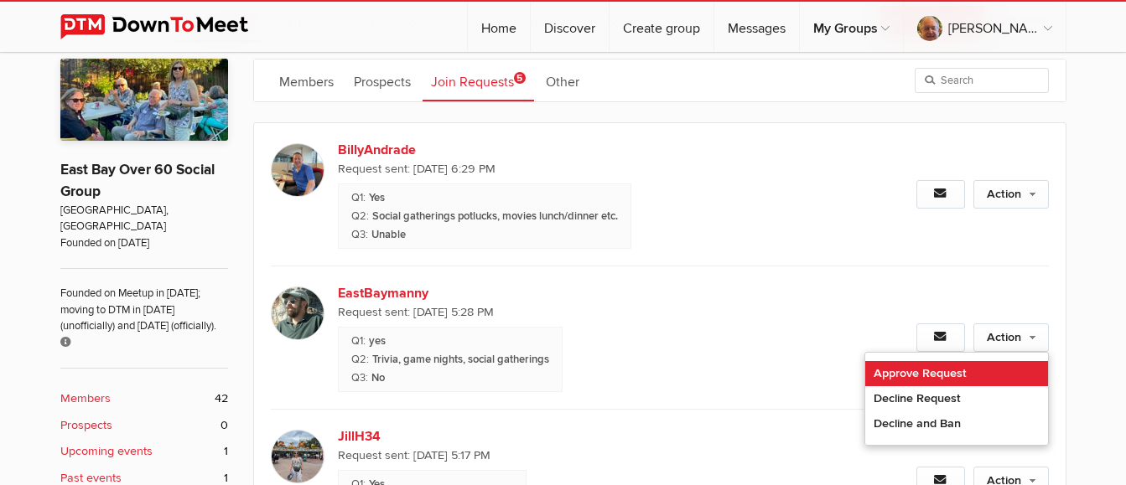
click at [971, 367] on link "Approve Request" at bounding box center [956, 373] width 183 height 25
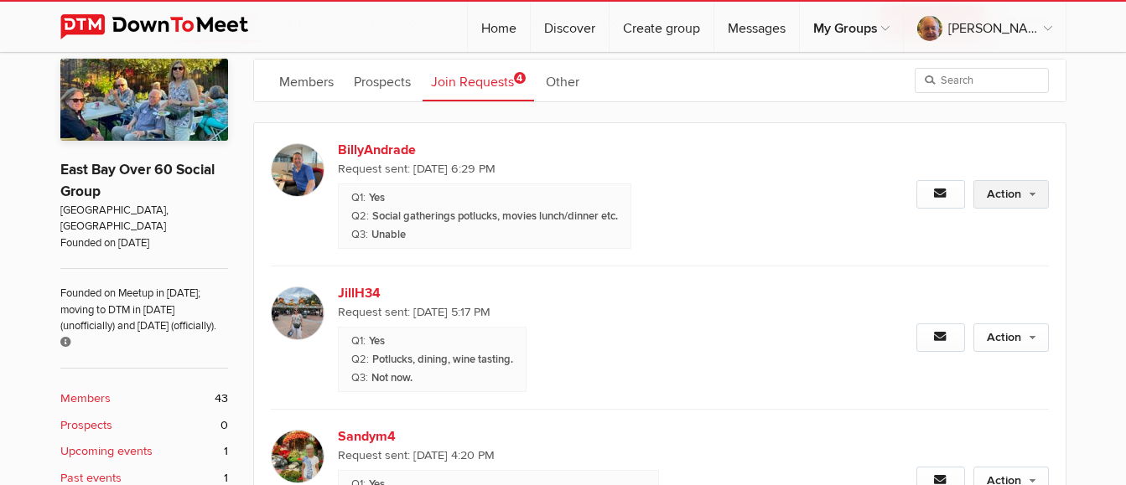
click at [1001, 196] on link "Action" at bounding box center [1010, 194] width 75 height 29
click at [986, 189] on link "Action" at bounding box center [1010, 194] width 75 height 29
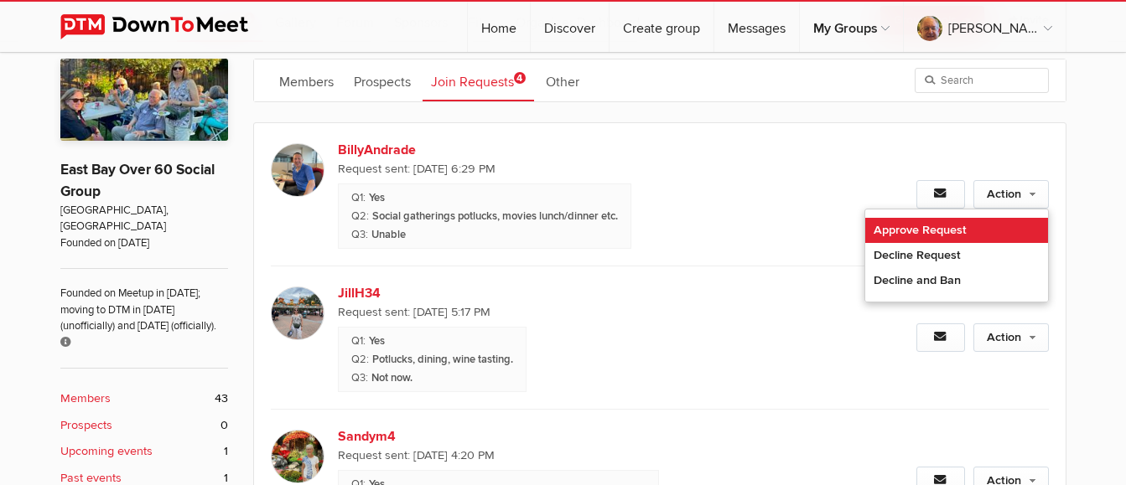
click at [920, 239] on link "Approve Request" at bounding box center [956, 230] width 183 height 25
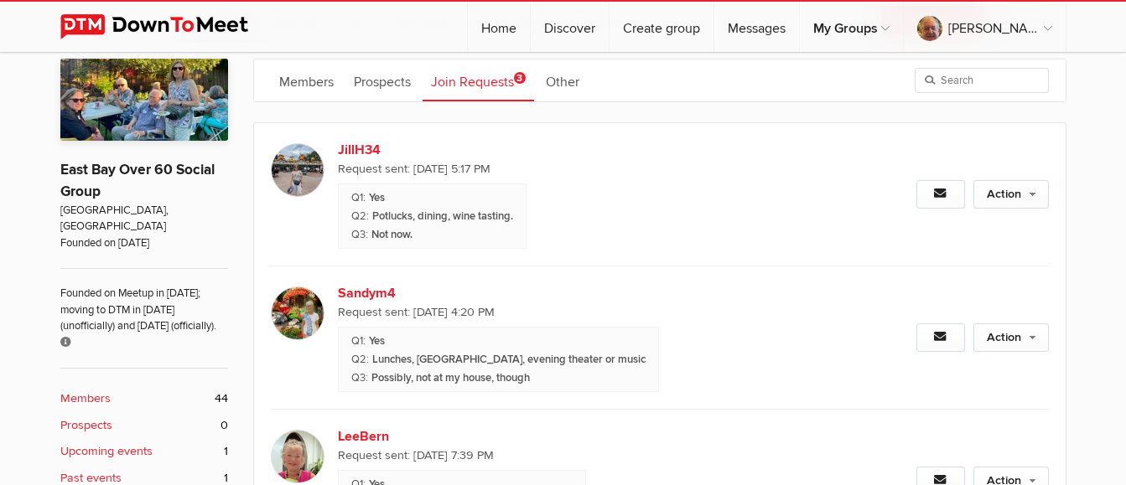
click at [290, 170] on img at bounding box center [298, 170] width 54 height 54
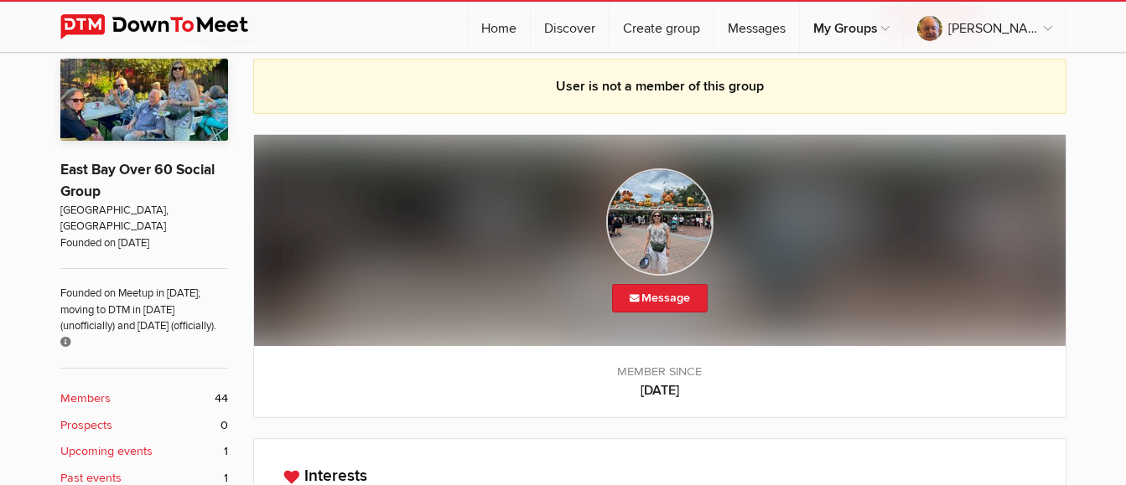
click at [647, 238] on img at bounding box center [659, 221] width 107 height 107
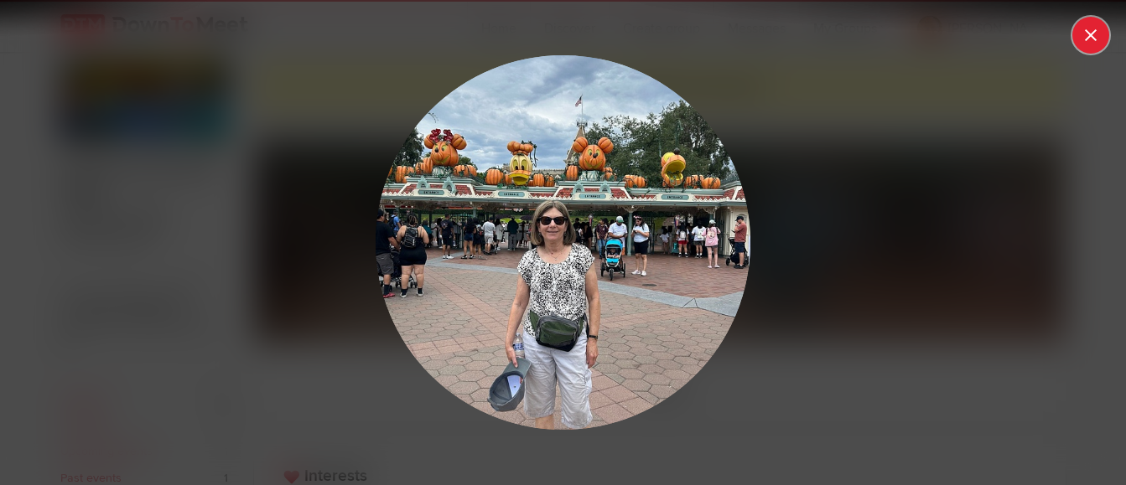
click at [1084, 39] on button at bounding box center [1090, 35] width 37 height 37
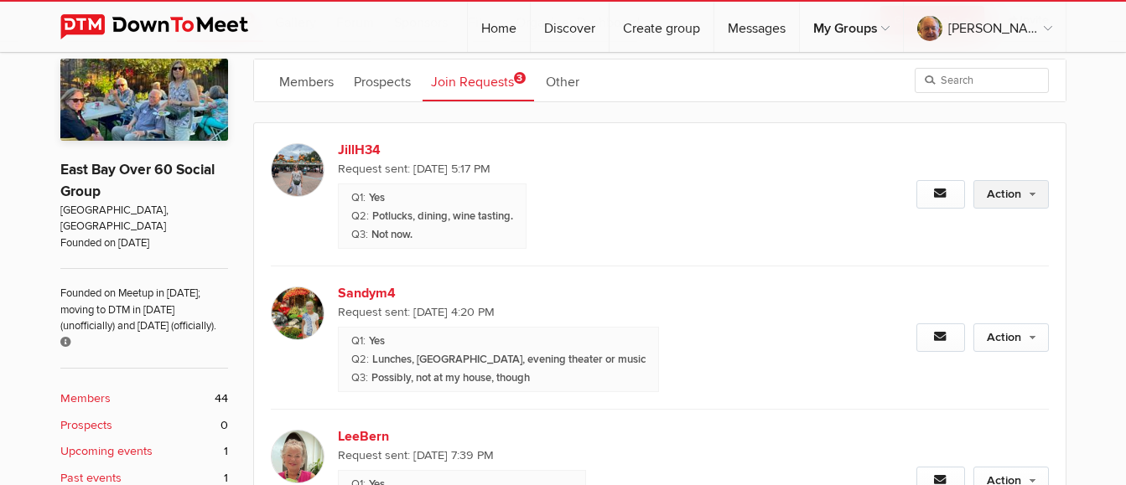
click at [990, 203] on link "Action" at bounding box center [1010, 194] width 75 height 29
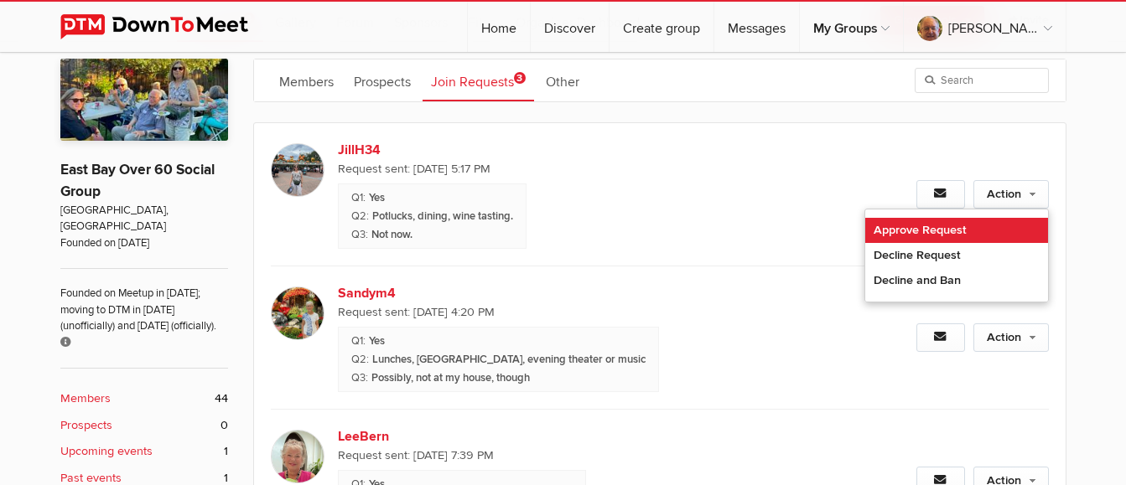
click at [980, 229] on link "Approve Request" at bounding box center [956, 230] width 183 height 25
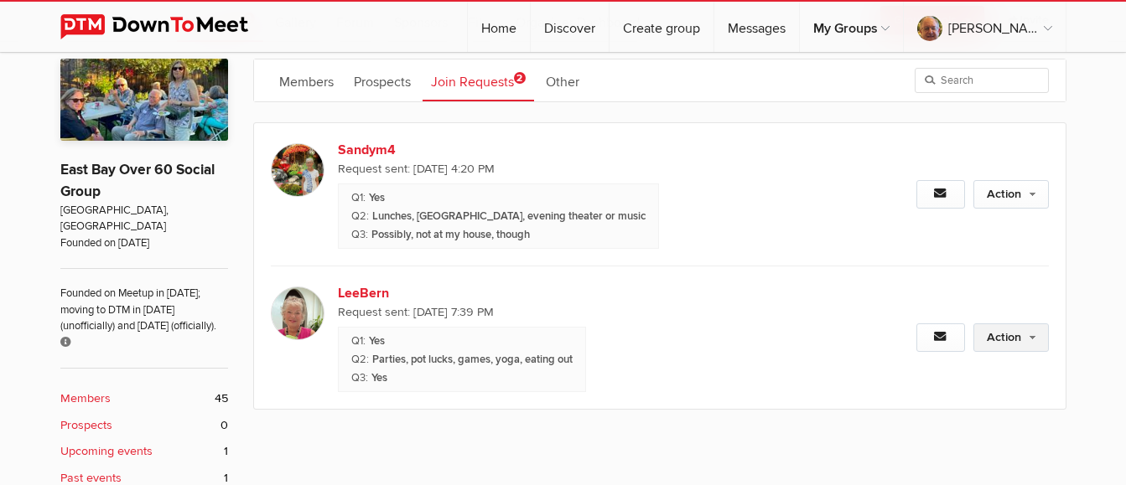
click at [1008, 338] on link "Action" at bounding box center [1010, 338] width 75 height 29
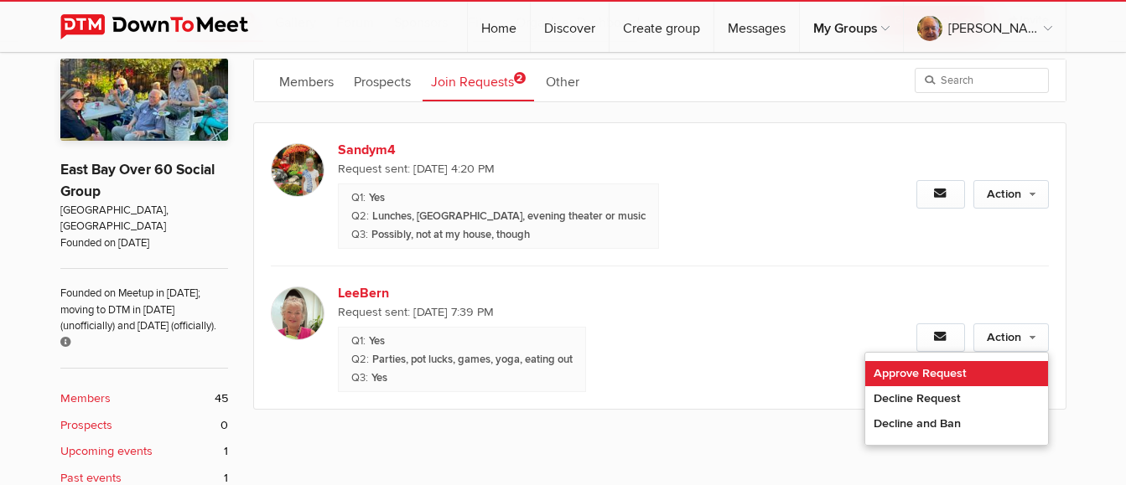
click at [946, 375] on link "Approve Request" at bounding box center [956, 373] width 183 height 25
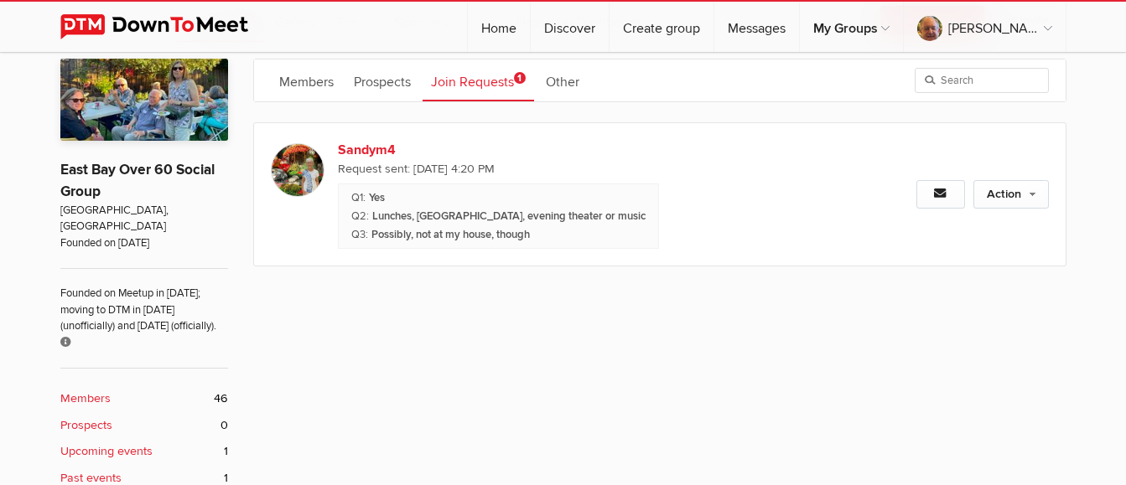
click at [306, 168] on img at bounding box center [298, 170] width 54 height 54
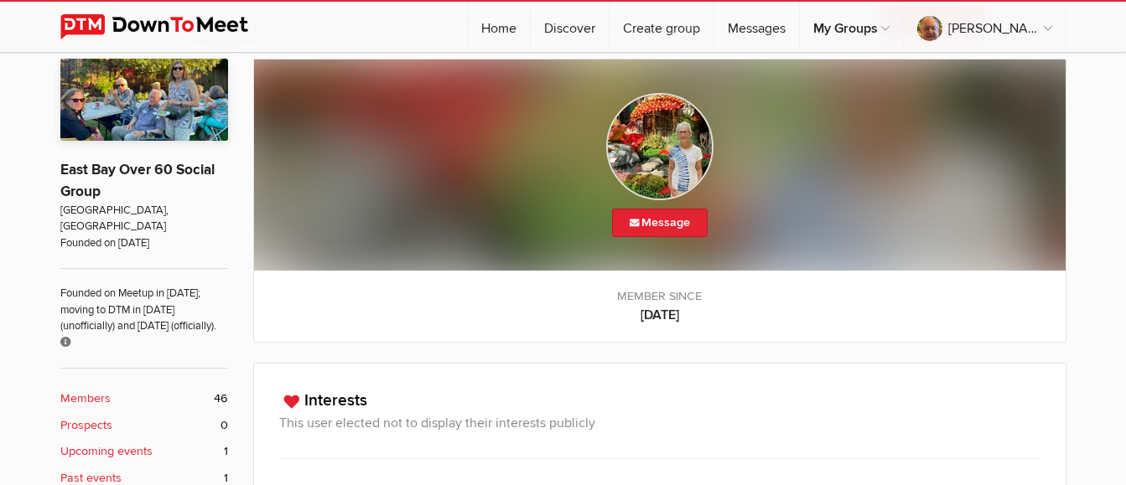
click at [664, 161] on img at bounding box center [659, 146] width 107 height 107
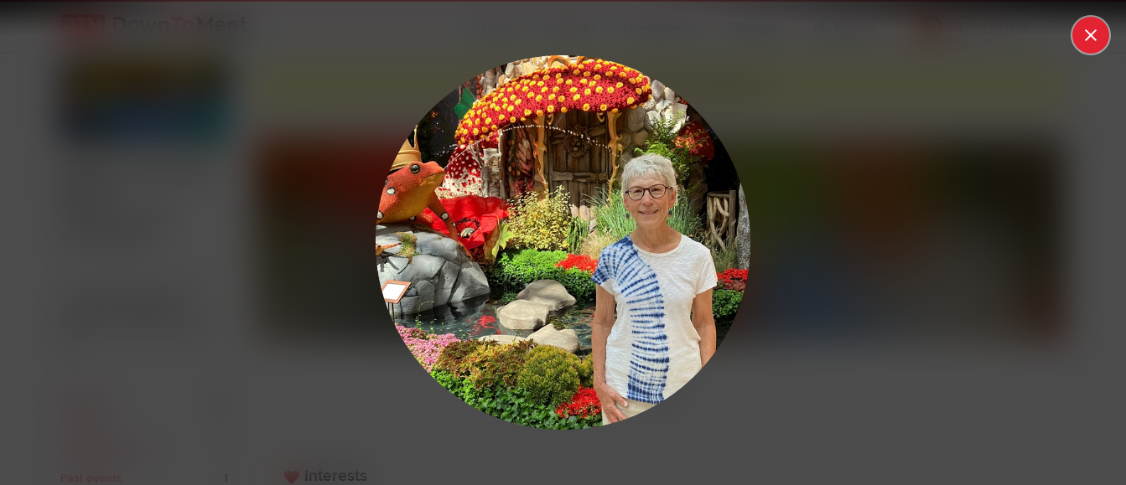
click at [1091, 25] on button at bounding box center [1090, 35] width 37 height 37
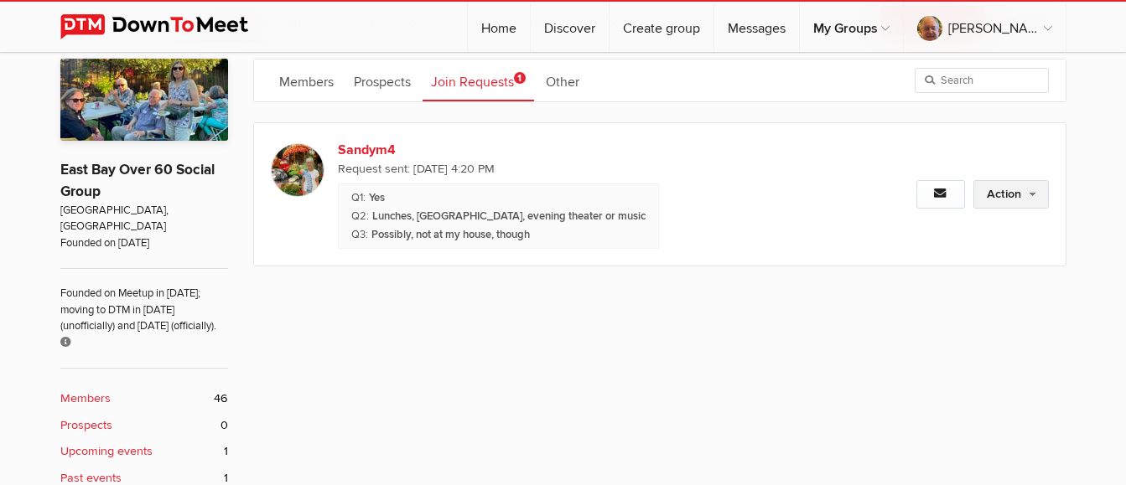
click at [1000, 195] on link "Action" at bounding box center [1010, 194] width 75 height 29
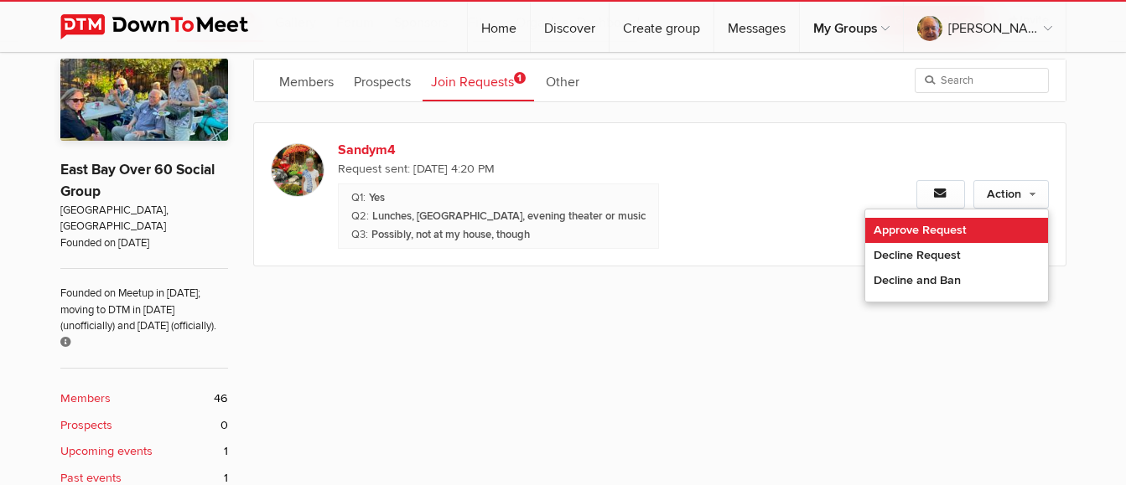
click at [989, 229] on link "Approve Request" at bounding box center [956, 230] width 183 height 25
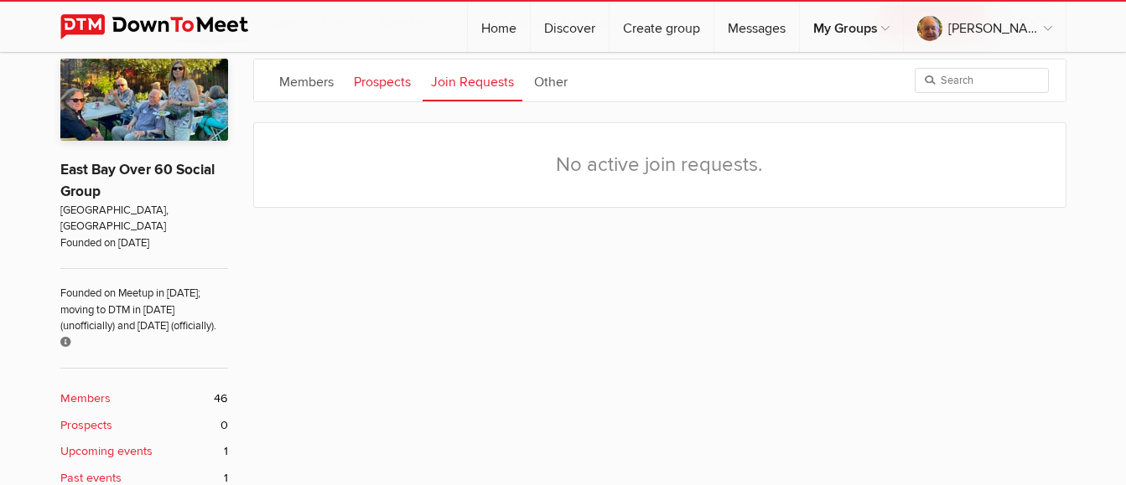
click at [395, 83] on link "Prospects" at bounding box center [382, 81] width 74 height 42
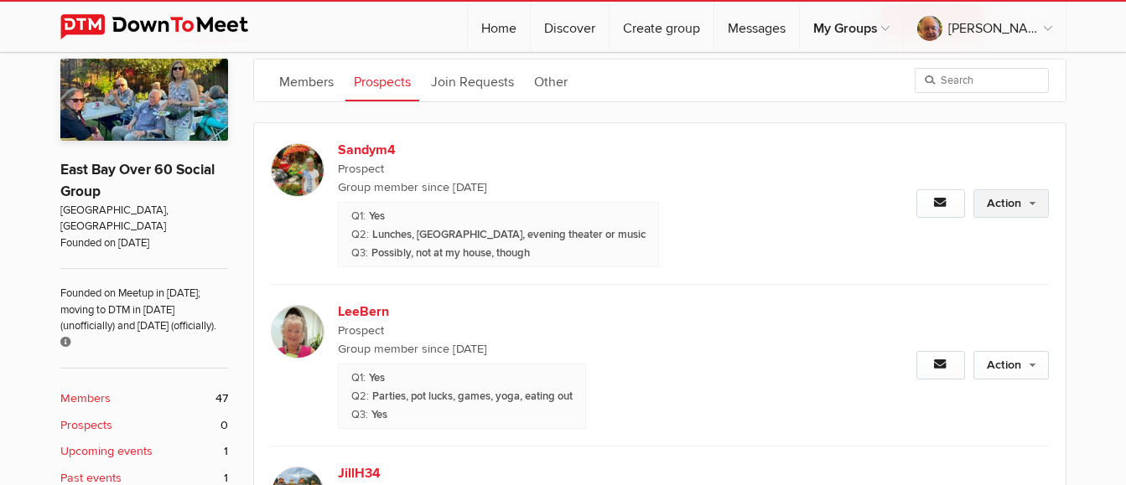
click at [1003, 203] on link "Action" at bounding box center [1010, 203] width 75 height 29
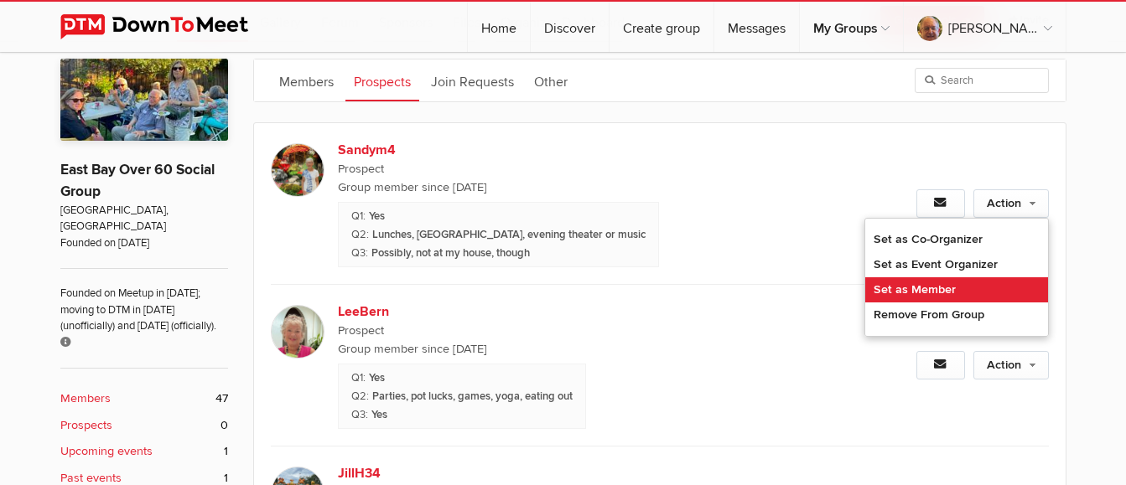
click at [967, 287] on link "Set as Member" at bounding box center [956, 289] width 183 height 25
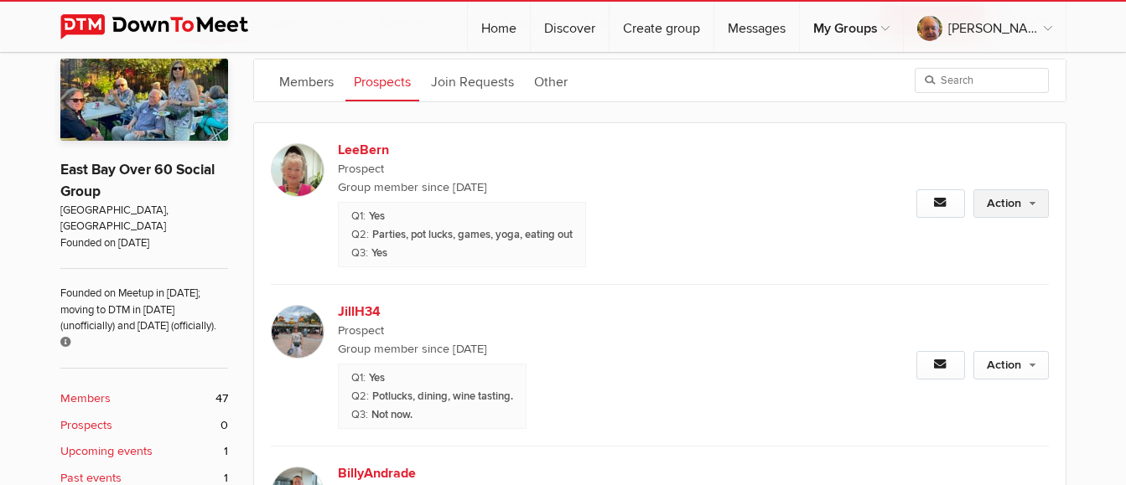
click at [992, 206] on link "Action" at bounding box center [1010, 203] width 75 height 29
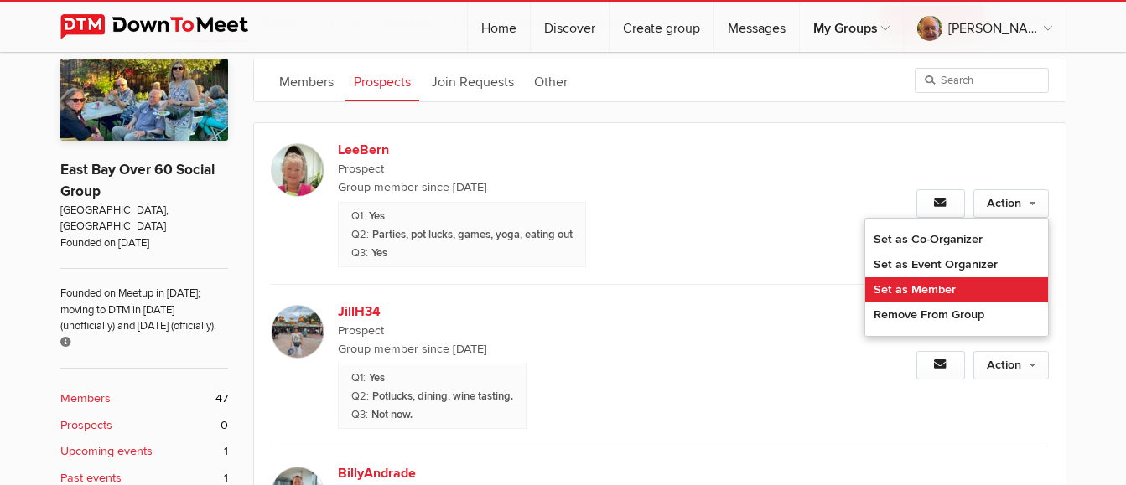
click at [970, 289] on link "Set as Member" at bounding box center [956, 289] width 183 height 25
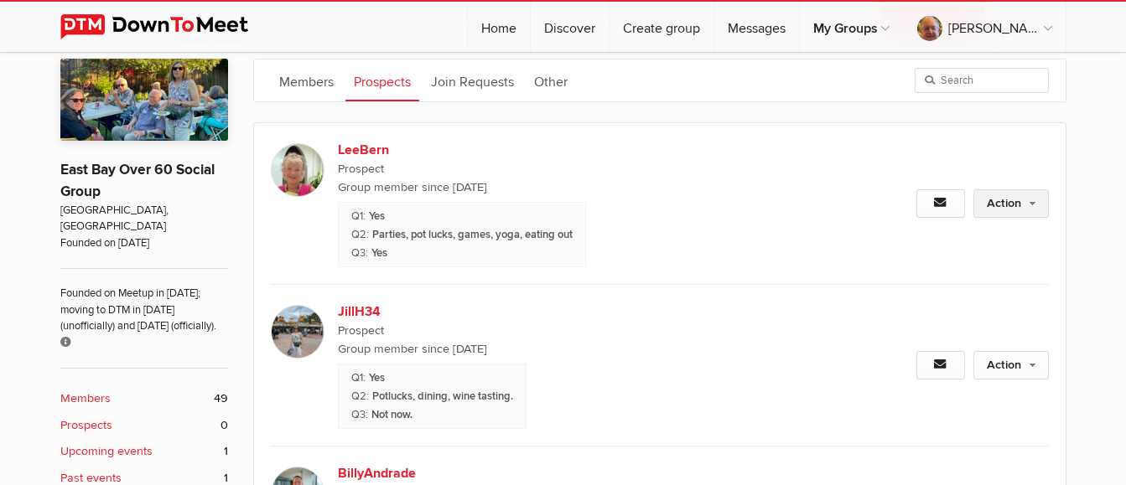
click at [992, 205] on link "Action" at bounding box center [1010, 203] width 75 height 29
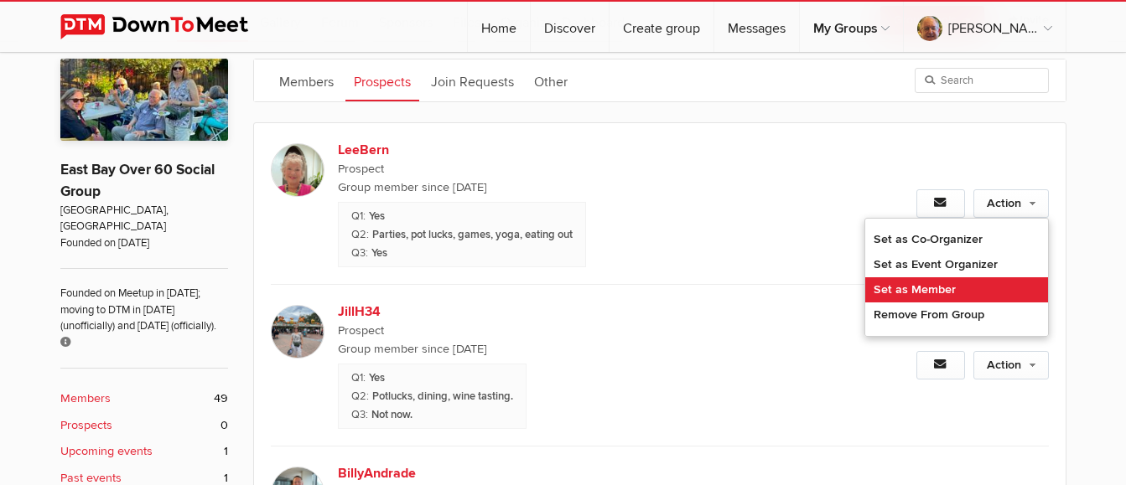
click at [968, 285] on link "Set as Member" at bounding box center [956, 289] width 183 height 25
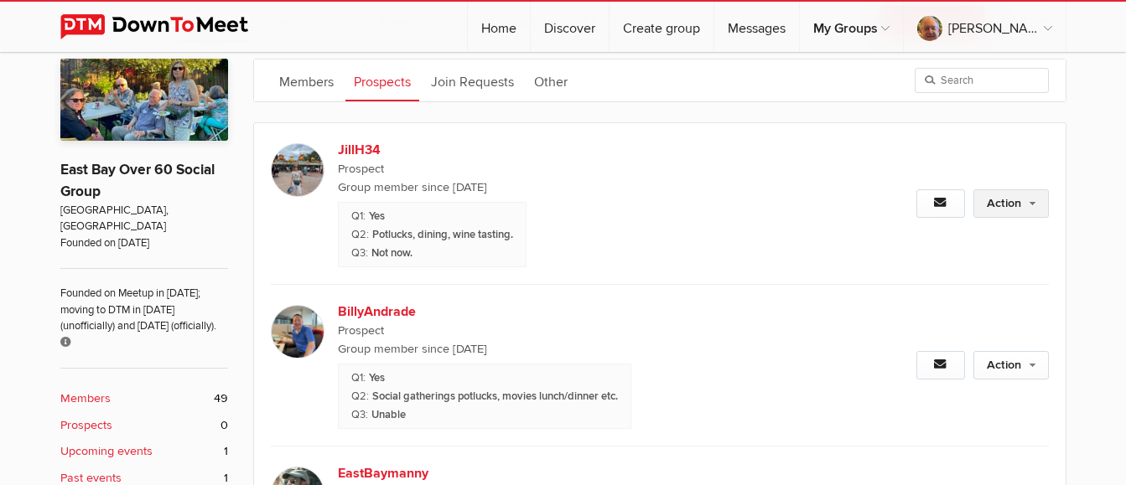
click at [1020, 194] on link "Action" at bounding box center [1010, 203] width 75 height 29
click at [1018, 199] on link "Action" at bounding box center [1010, 203] width 75 height 29
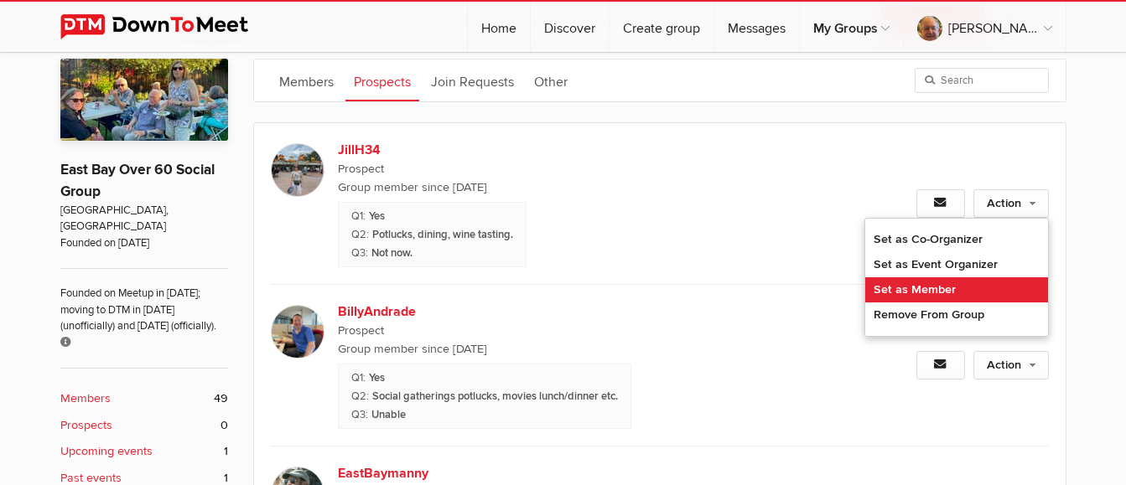
click at [937, 286] on link "Set as Member" at bounding box center [956, 289] width 183 height 25
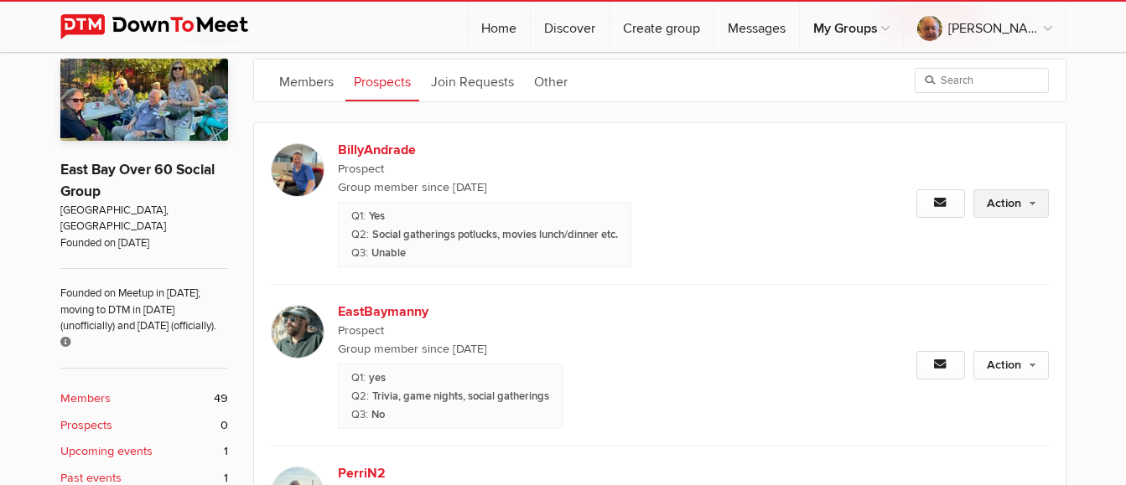
click at [1011, 204] on link "Action" at bounding box center [1010, 203] width 75 height 29
click at [993, 204] on link "Action" at bounding box center [1010, 203] width 75 height 29
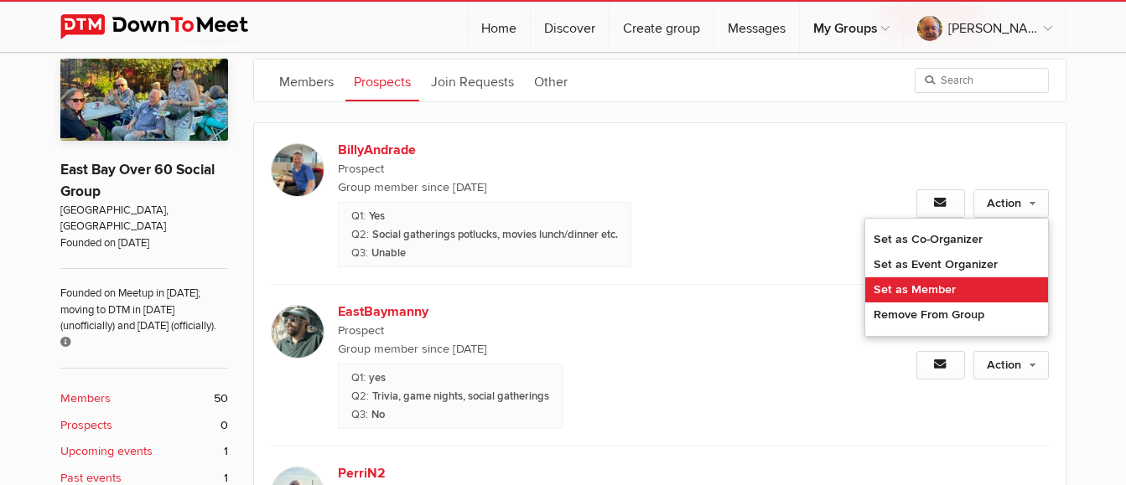
click at [938, 281] on link "Set as Member" at bounding box center [956, 289] width 183 height 25
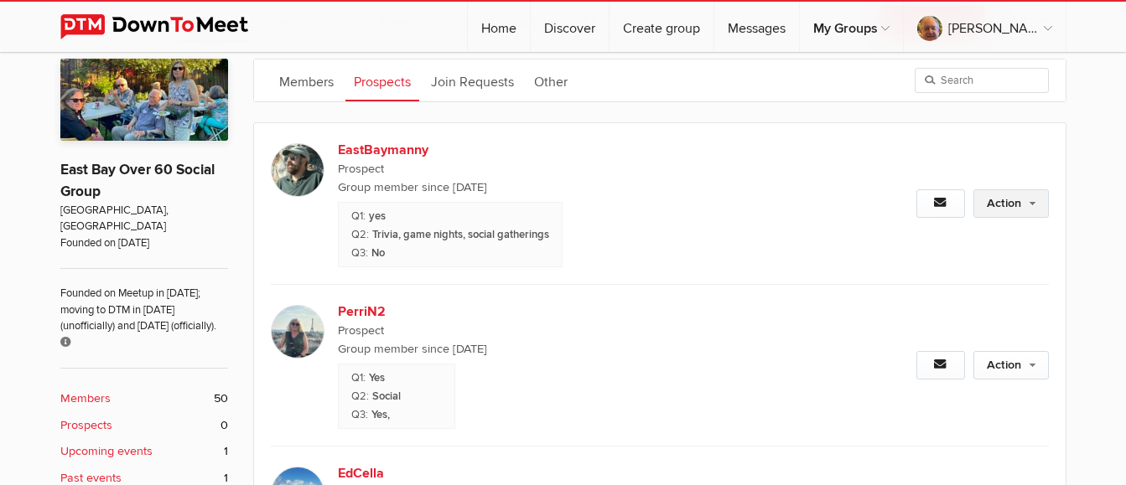
click at [1008, 195] on link "Action" at bounding box center [1010, 203] width 75 height 29
click at [988, 206] on link "Action" at bounding box center [1010, 203] width 75 height 29
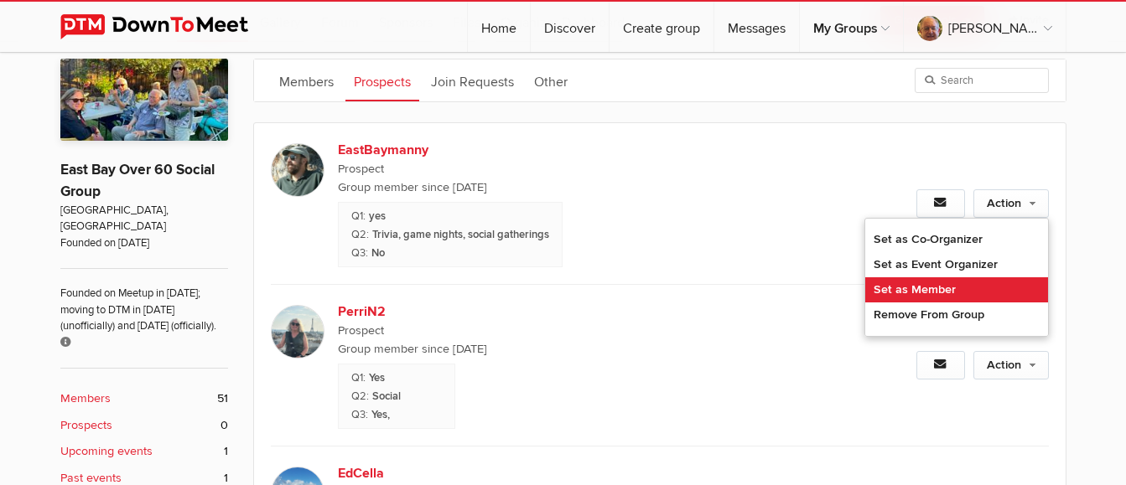
click at [946, 285] on link "Set as Member" at bounding box center [956, 289] width 183 height 25
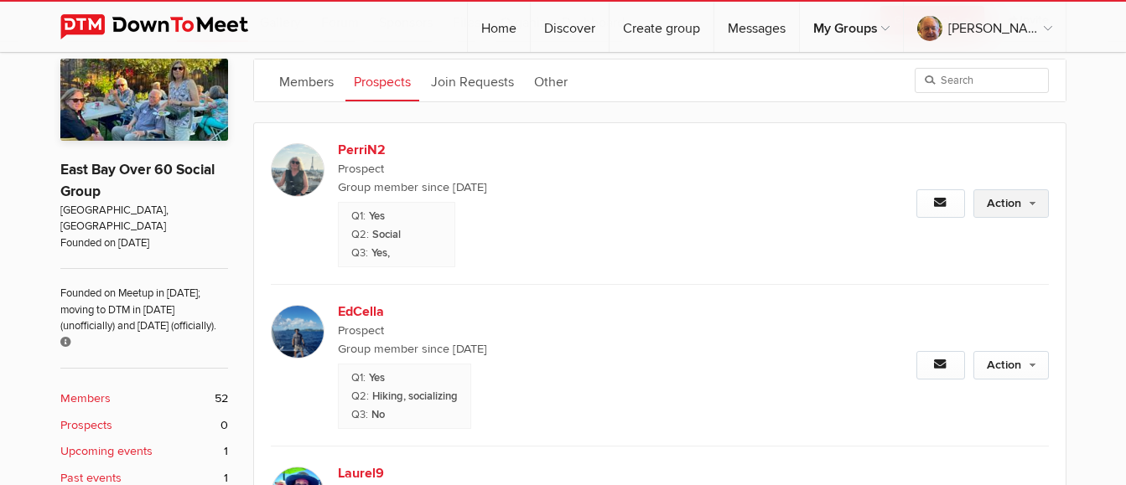
click at [992, 202] on link "Action" at bounding box center [1010, 203] width 75 height 29
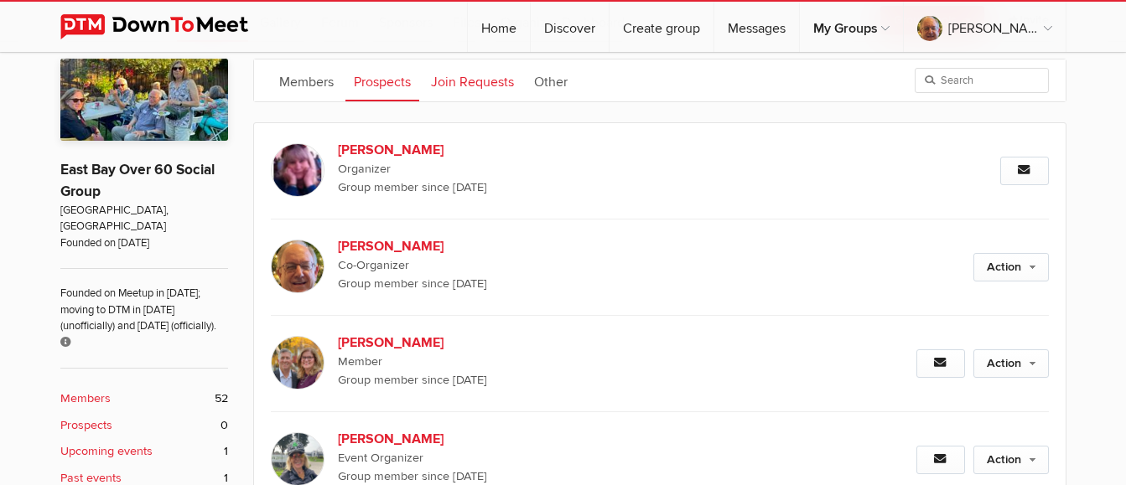
click at [493, 84] on link "Join Requests" at bounding box center [472, 81] width 100 height 42
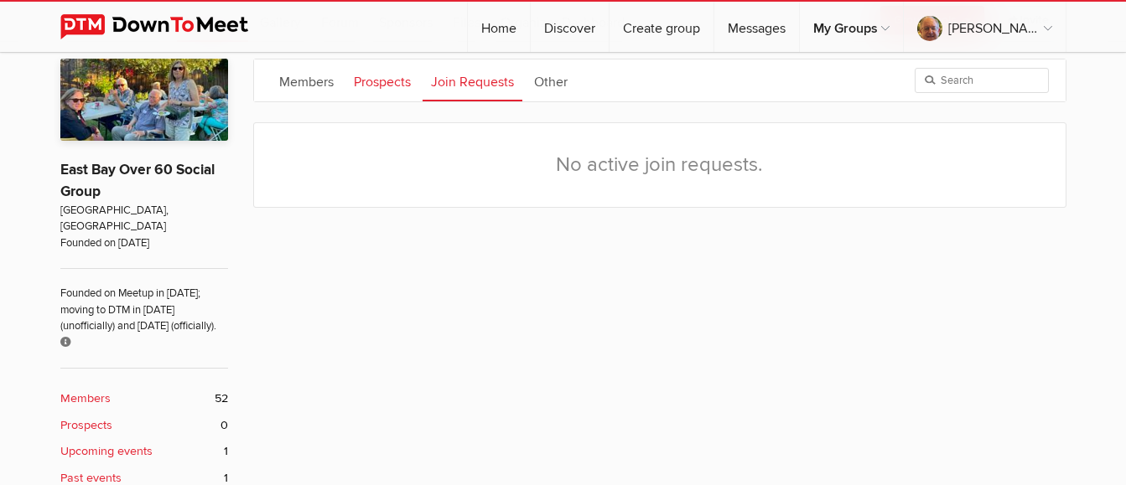
click at [386, 89] on link "Prospects" at bounding box center [382, 81] width 74 height 42
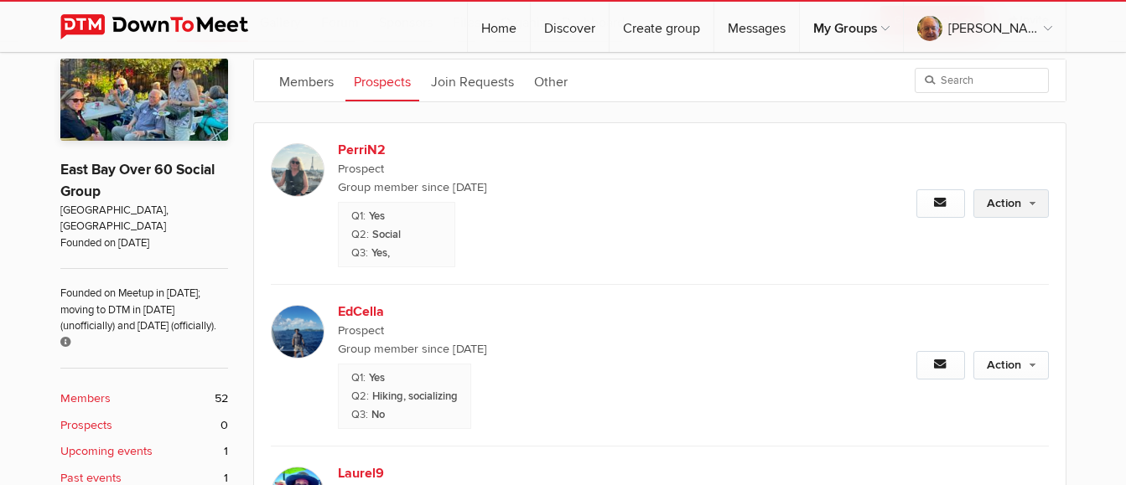
click at [998, 205] on link "Action" at bounding box center [1010, 203] width 75 height 29
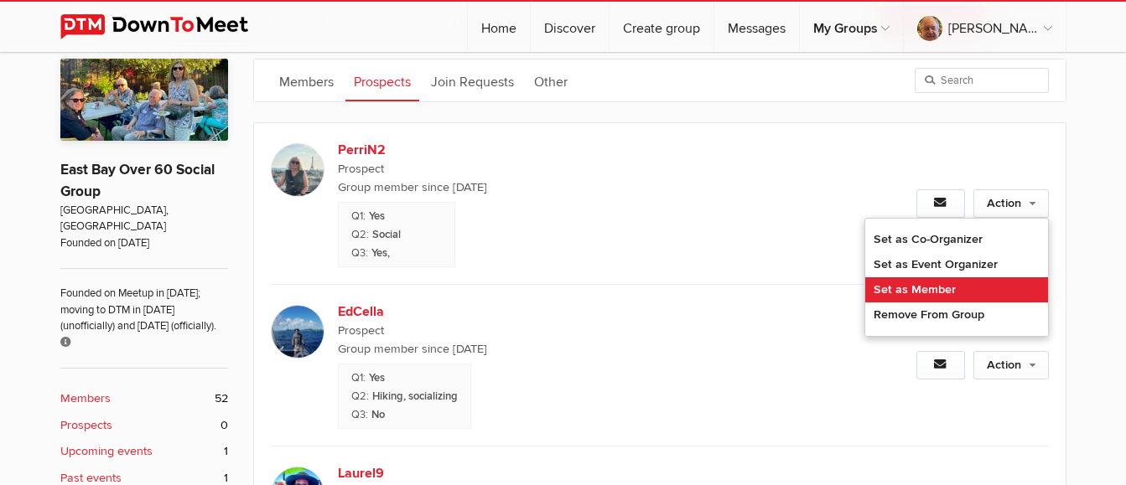
click at [946, 288] on link "Set as Member" at bounding box center [956, 289] width 183 height 25
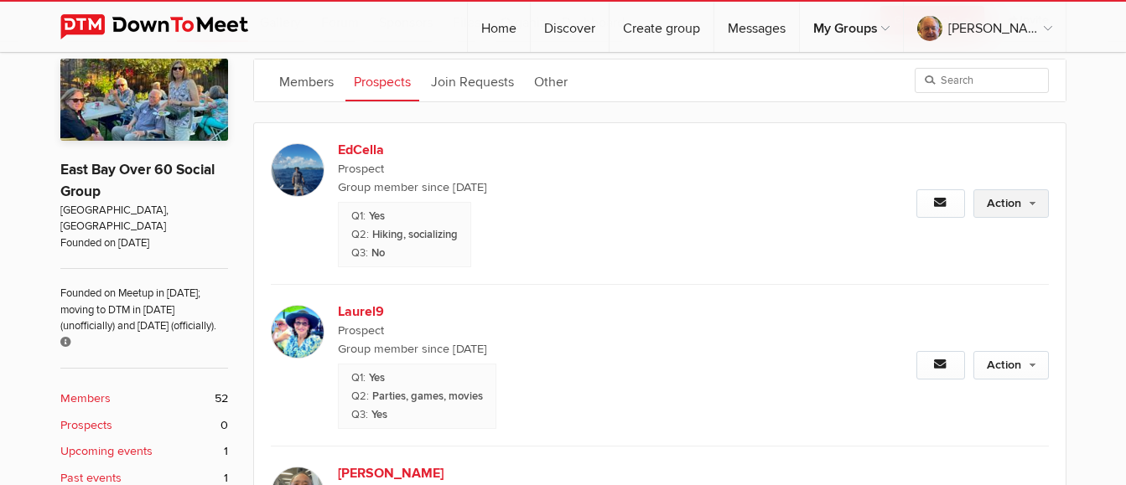
click at [998, 204] on link "Action" at bounding box center [1010, 203] width 75 height 29
click at [998, 205] on link "Action" at bounding box center [1010, 203] width 75 height 29
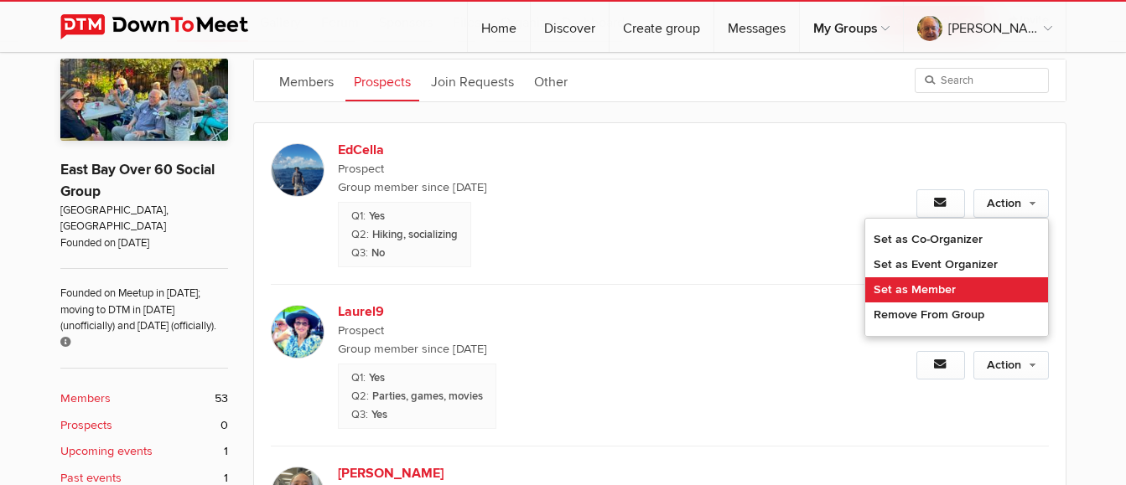
click at [970, 282] on link "Set as Member" at bounding box center [956, 289] width 183 height 25
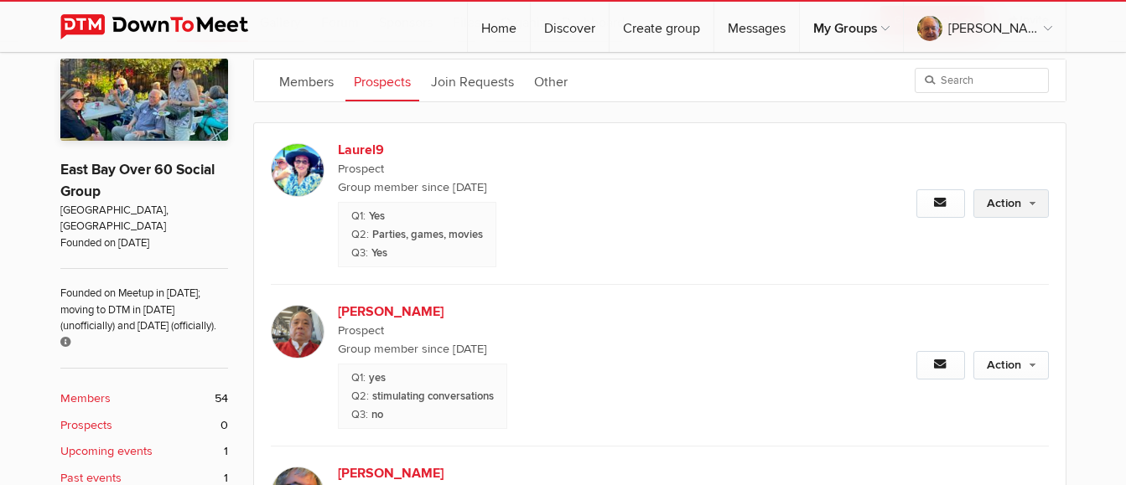
click at [995, 205] on link "Action" at bounding box center [1010, 203] width 75 height 29
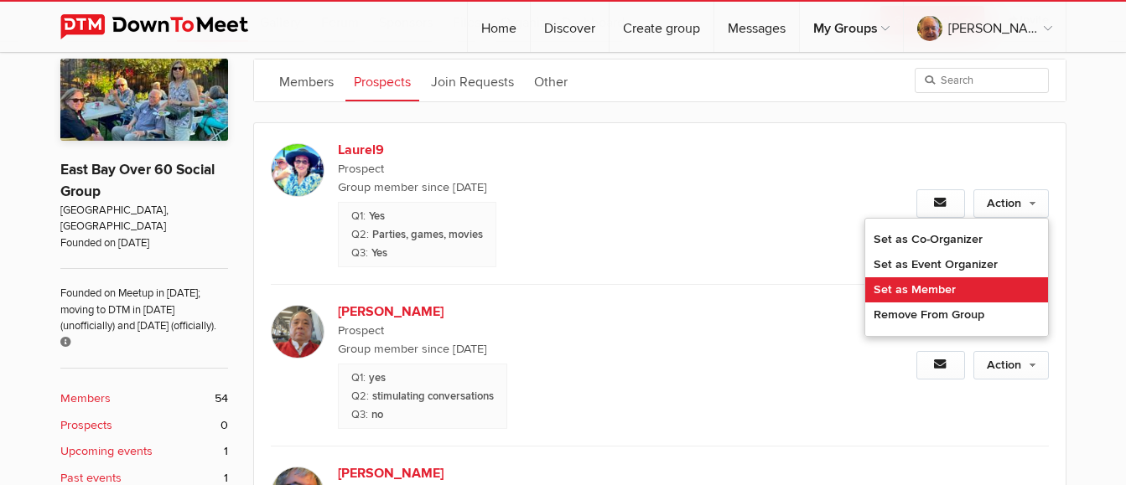
click at [950, 281] on link "Set as Member" at bounding box center [956, 289] width 183 height 25
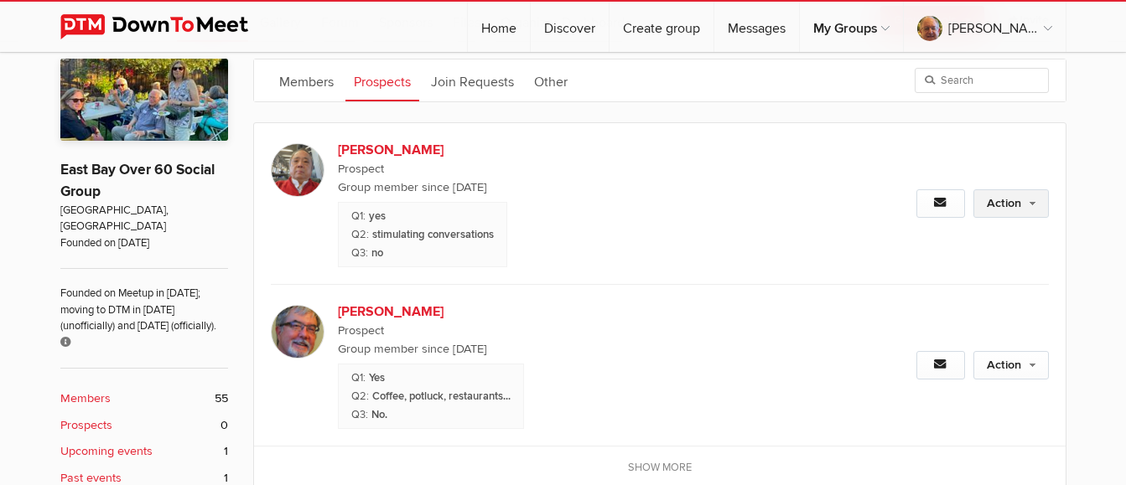
click at [1003, 200] on link "Action" at bounding box center [1010, 203] width 75 height 29
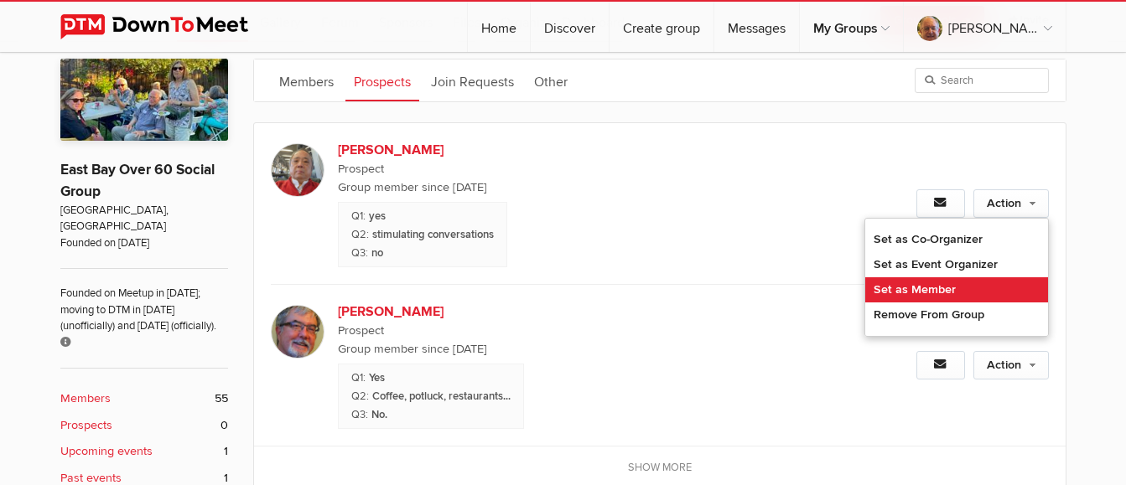
click at [978, 287] on link "Set as Member" at bounding box center [956, 289] width 183 height 25
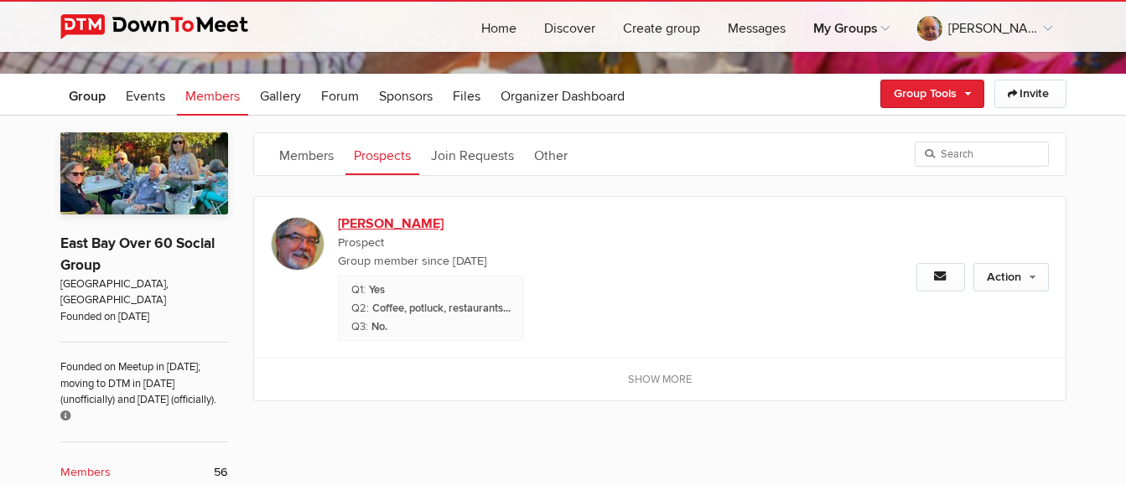
scroll to position [166, 0]
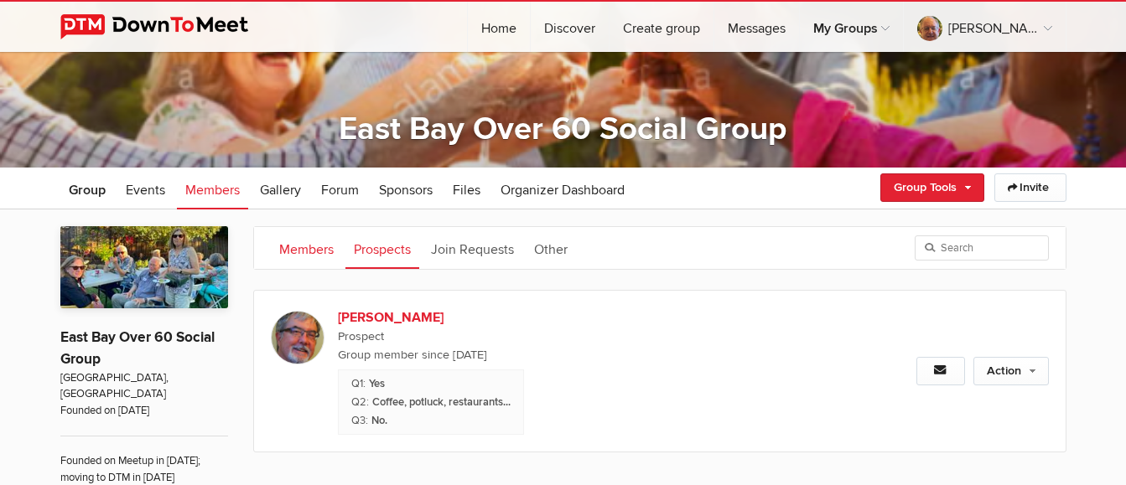
click at [312, 246] on link "Members" at bounding box center [306, 248] width 71 height 42
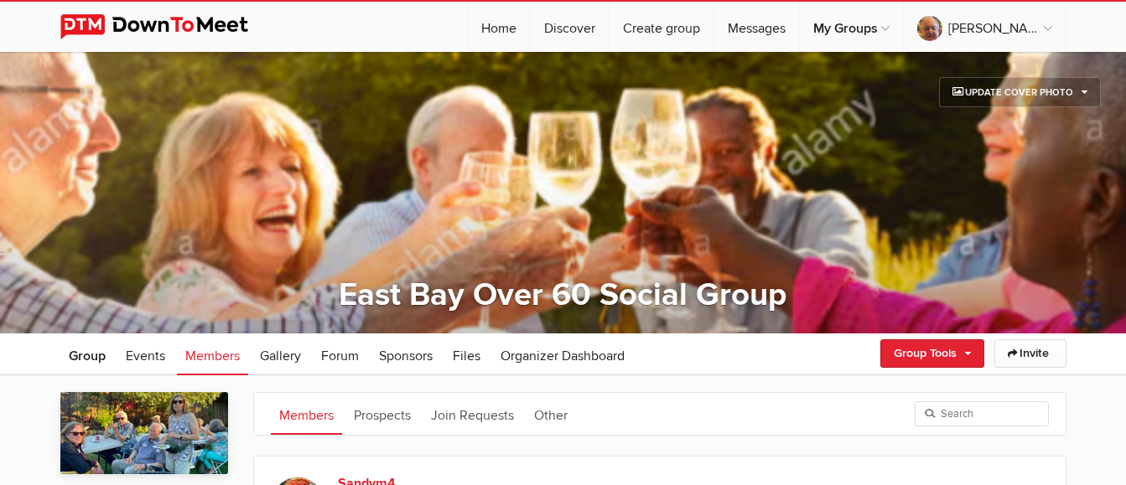
scroll to position [84, 0]
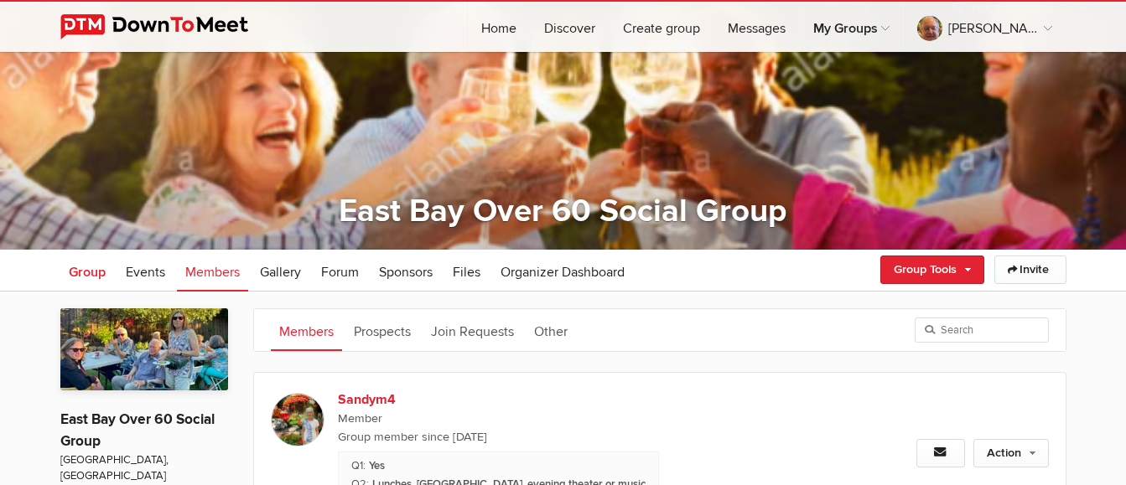
click at [84, 267] on span "Group" at bounding box center [87, 272] width 37 height 17
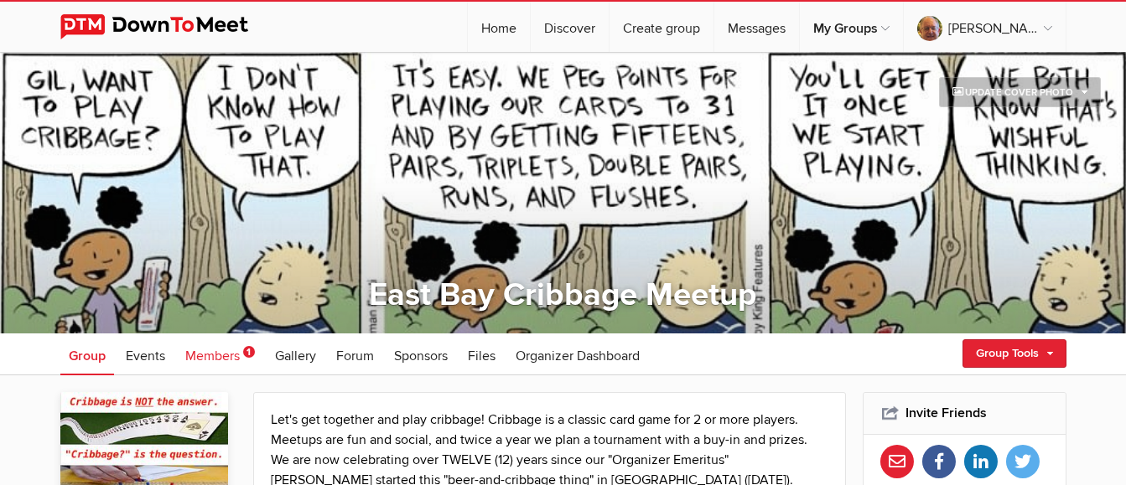
click at [218, 360] on span "Members" at bounding box center [212, 356] width 54 height 17
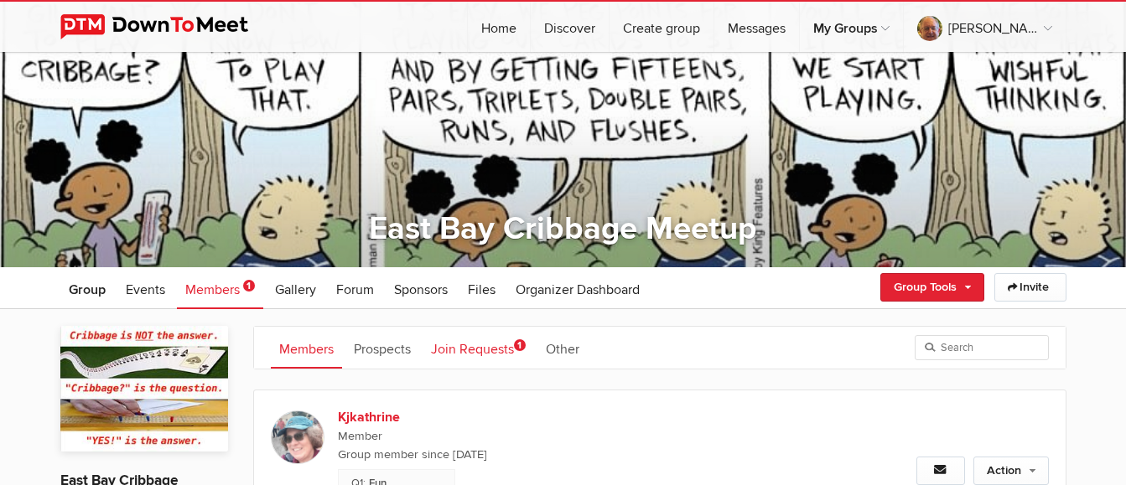
scroll to position [168, 0]
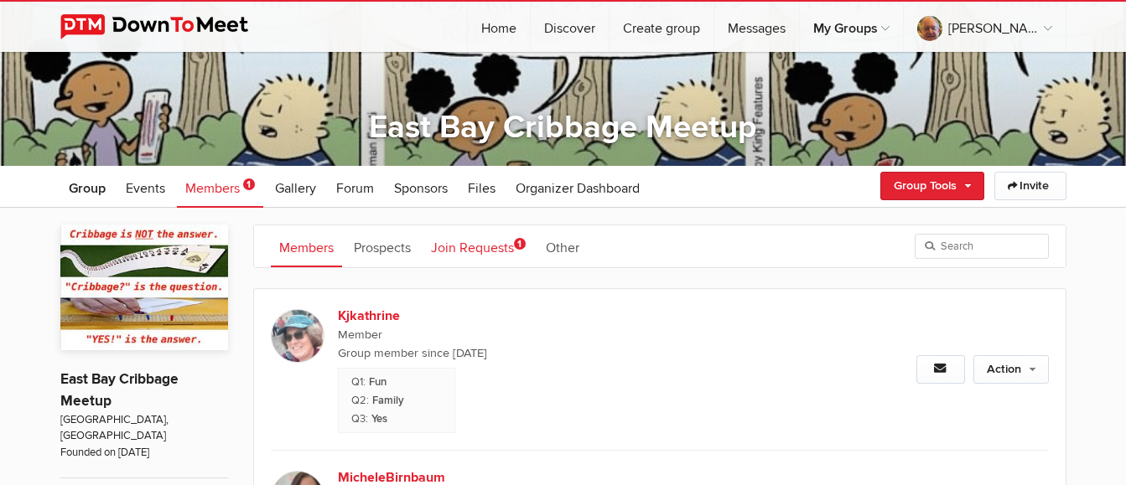
click at [491, 243] on link "Join Requests 1" at bounding box center [477, 246] width 111 height 42
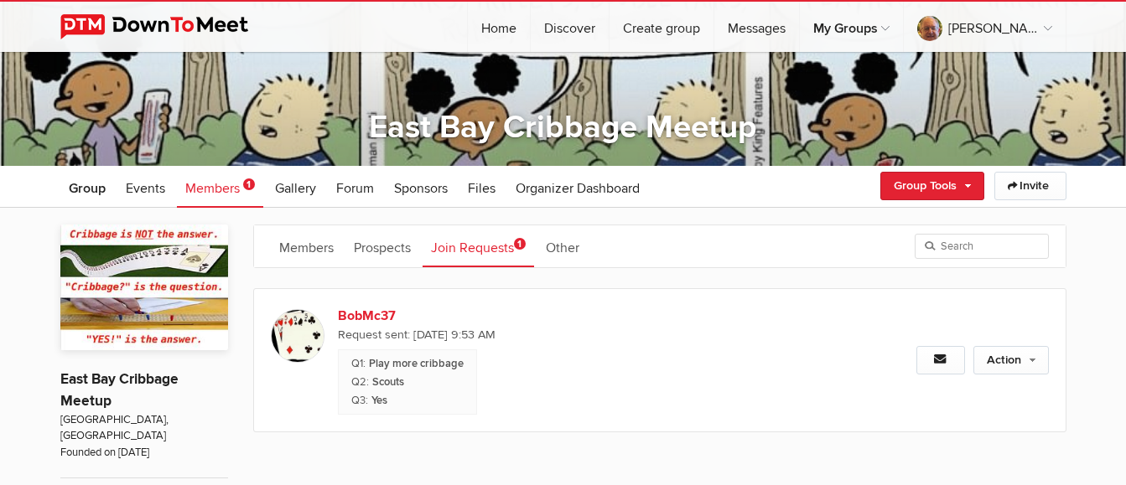
click at [300, 339] on img at bounding box center [298, 336] width 54 height 54
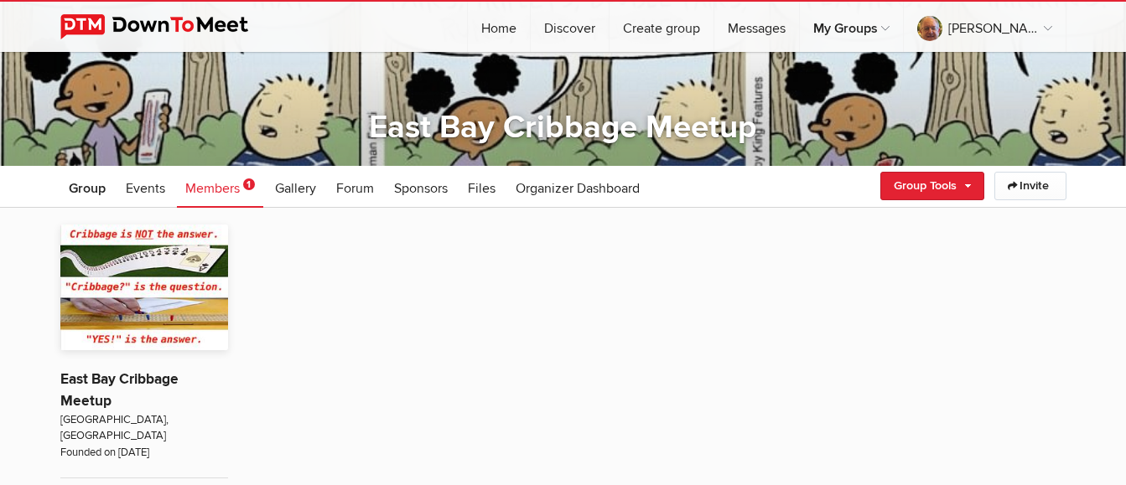
scroll to position [334, 0]
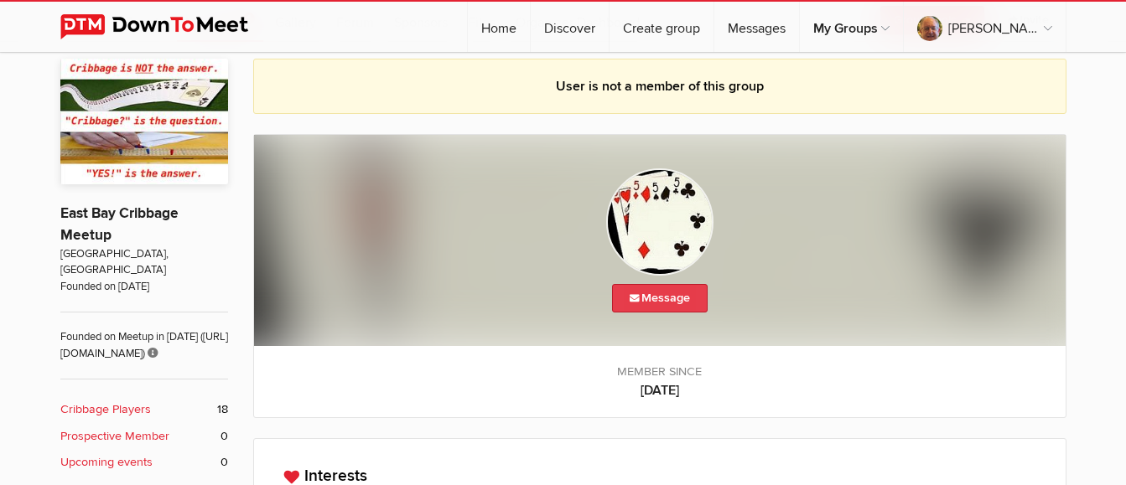
click at [662, 290] on link "Message" at bounding box center [660, 298] width 96 height 29
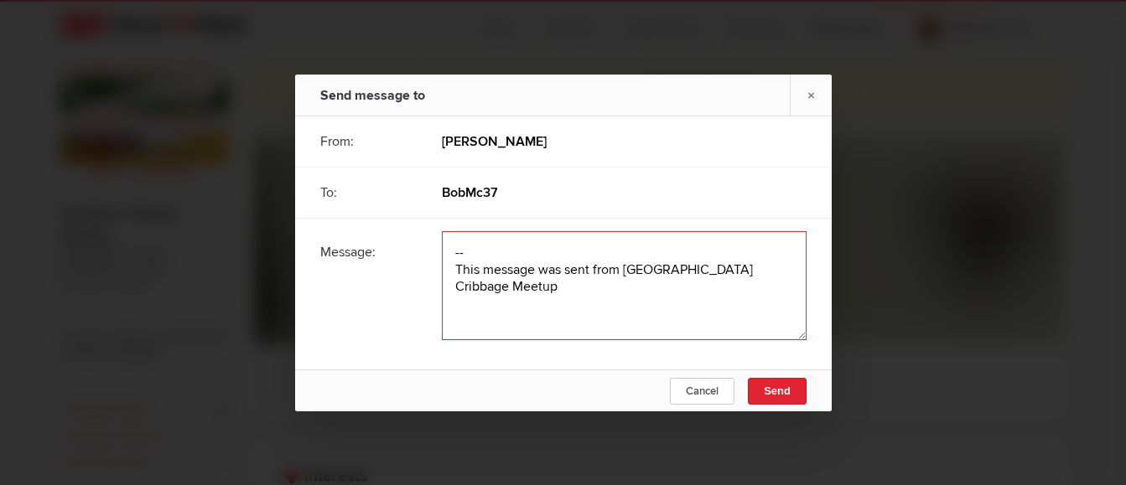
click at [494, 240] on textarea at bounding box center [624, 285] width 365 height 109
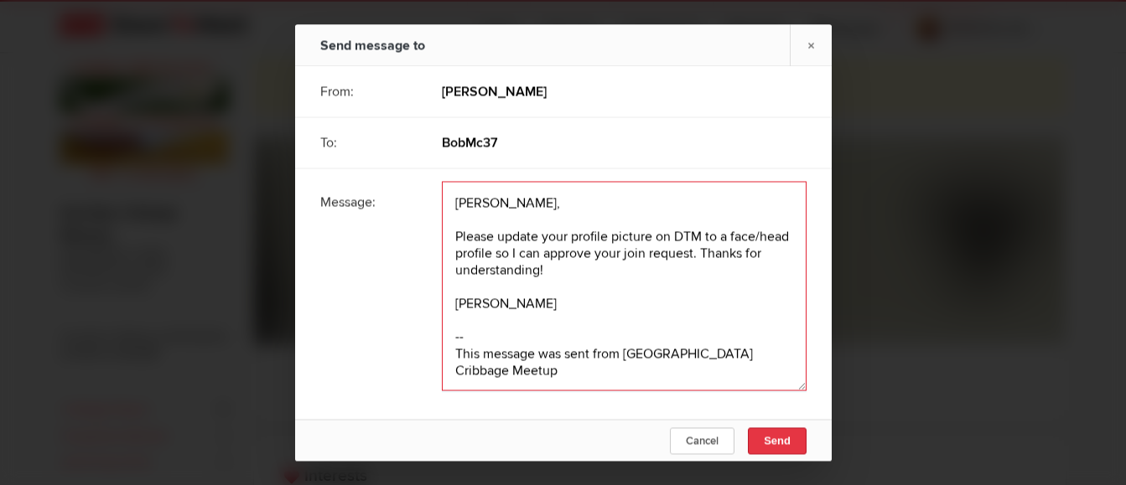
type textarea "[PERSON_NAME], Please update your profile picture on DTM to a face/head profile…"
click at [780, 443] on span "Send" at bounding box center [777, 440] width 27 height 13
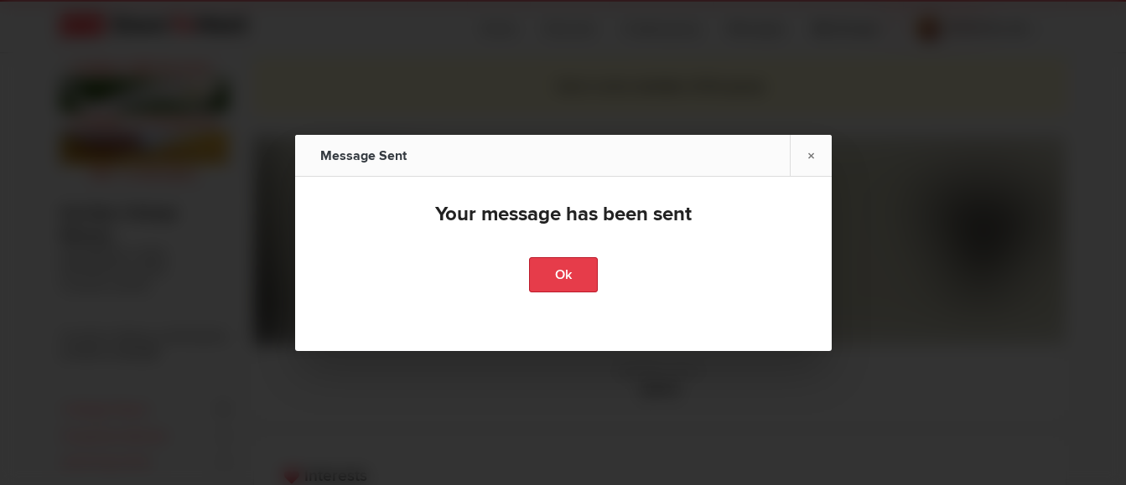
click at [555, 267] on link "Ok" at bounding box center [563, 274] width 69 height 35
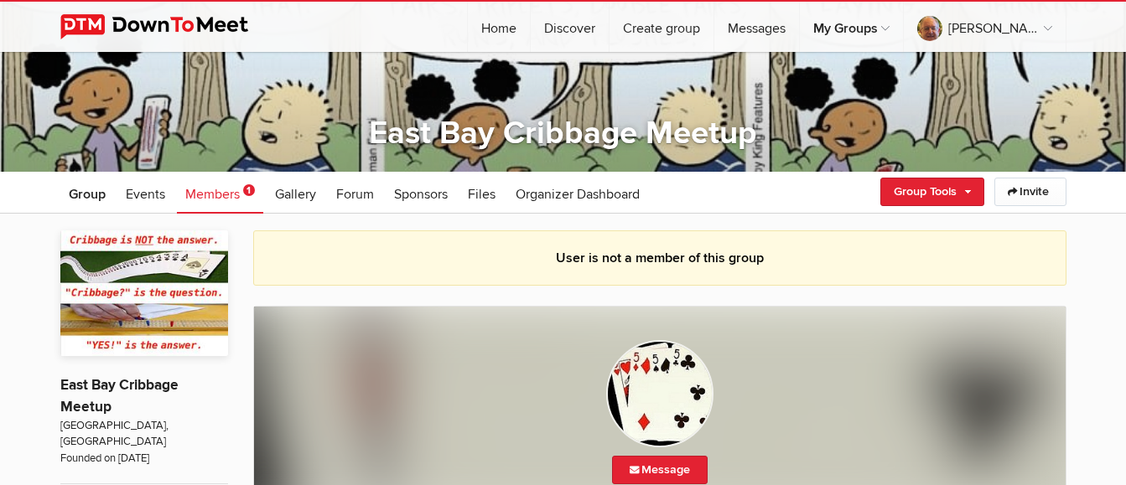
scroll to position [168, 0]
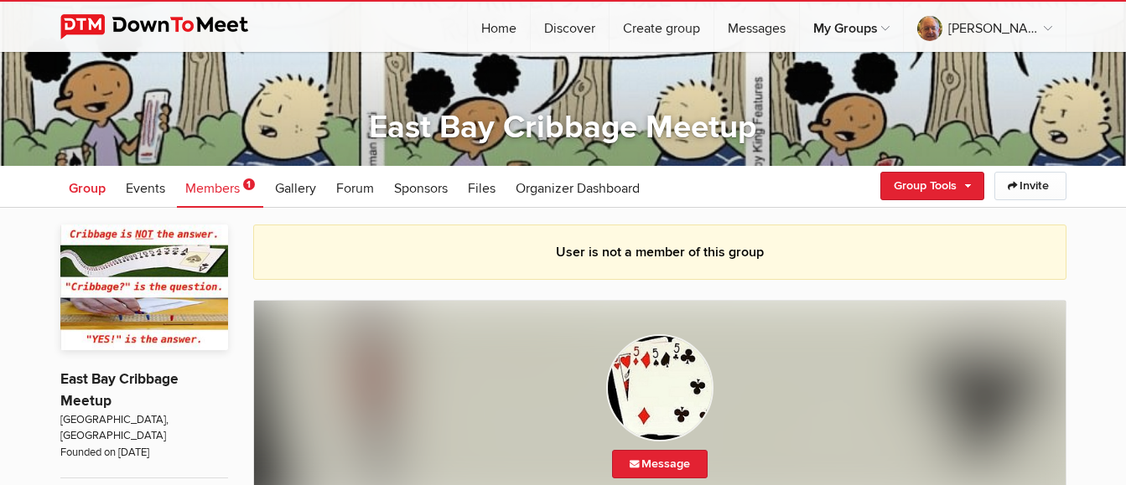
click at [91, 188] on span "Group" at bounding box center [87, 188] width 37 height 17
